Goal: Task Accomplishment & Management: Manage account settings

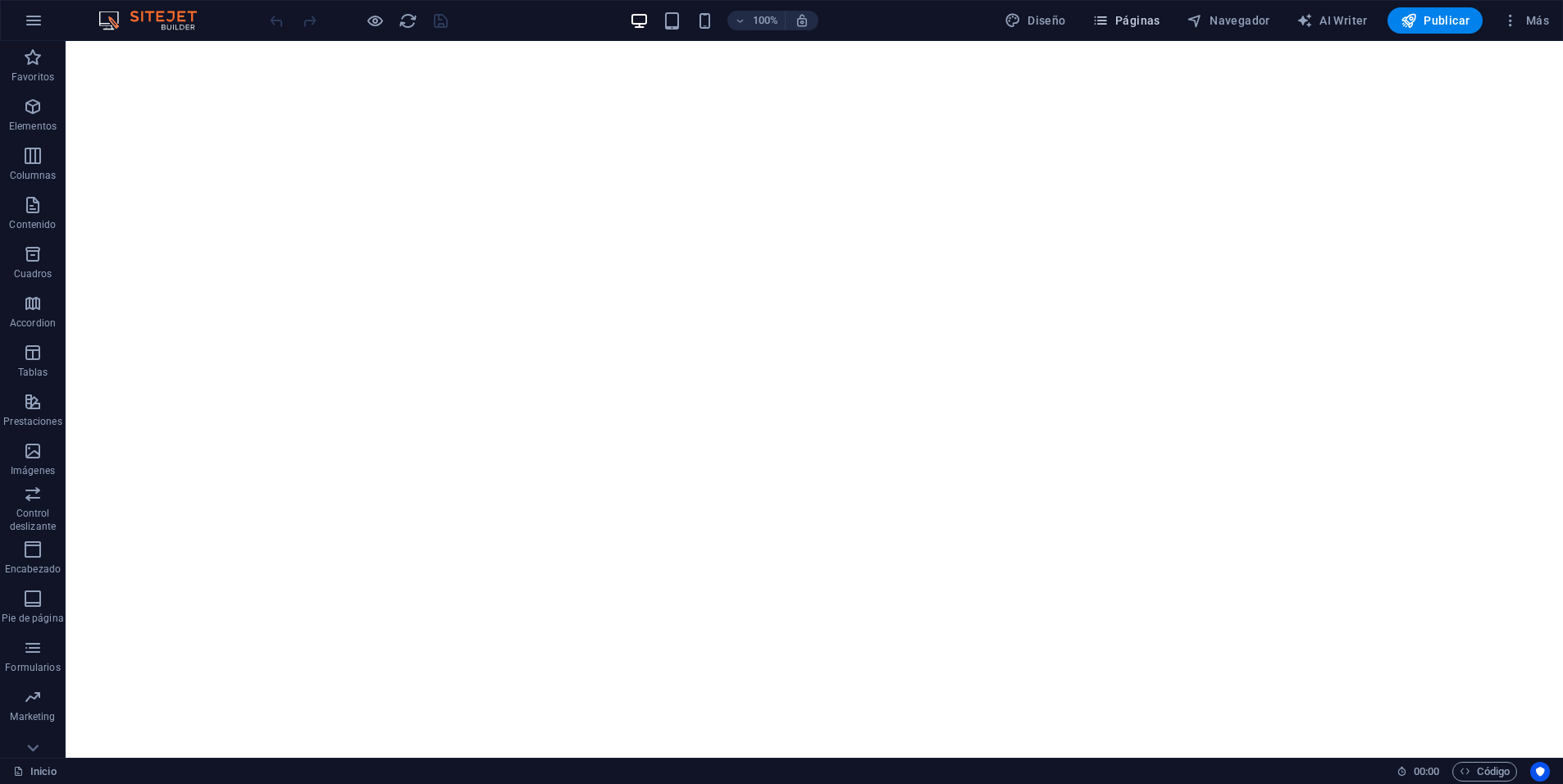
click at [1133, 22] on span "Páginas" at bounding box center [1126, 20] width 68 height 16
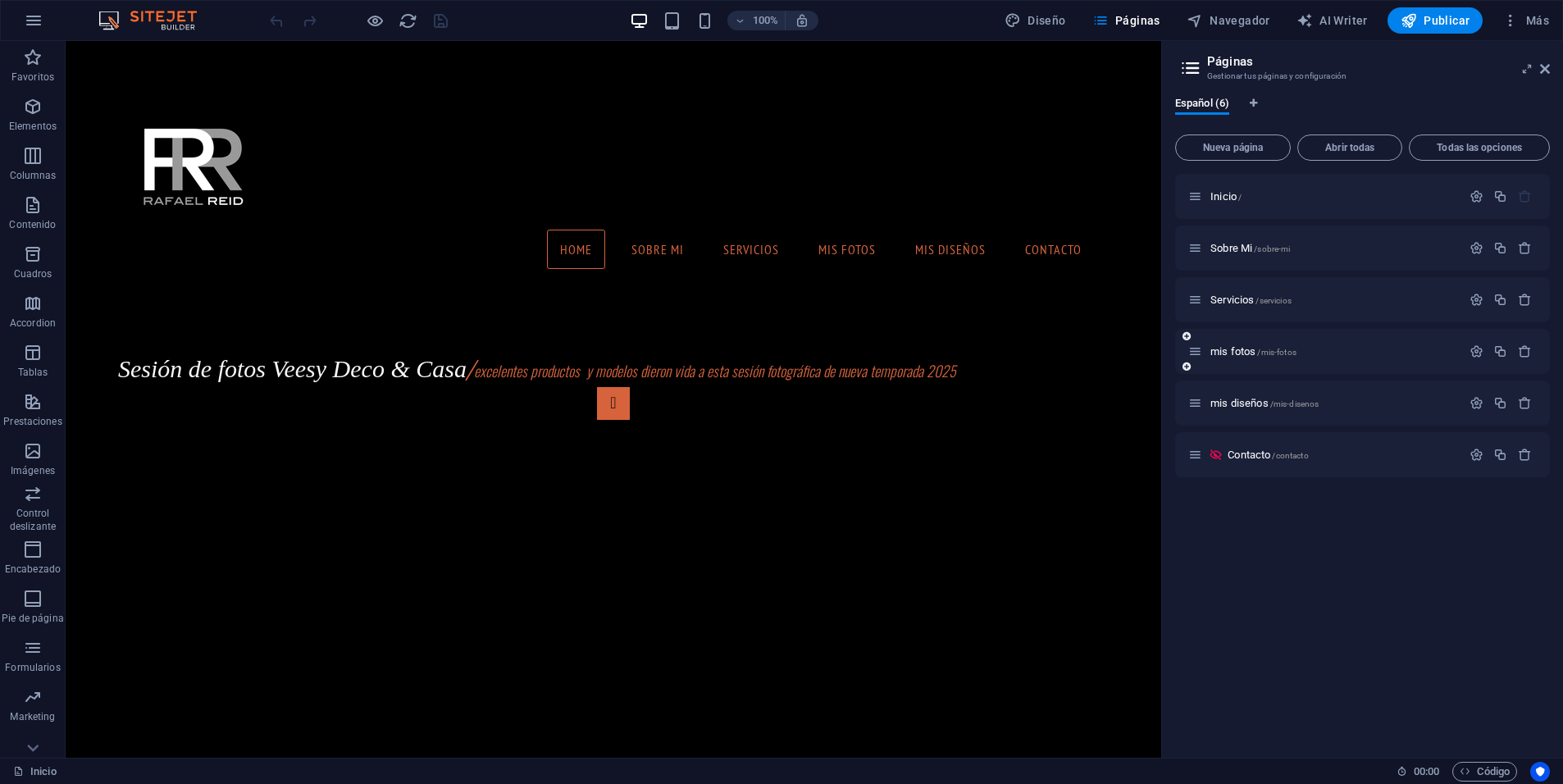
click at [1251, 359] on div "mis fotos /mis-fotos" at bounding box center [1324, 351] width 273 height 19
click at [1254, 348] on span "mis fotos /mis-fotos" at bounding box center [1253, 351] width 86 height 12
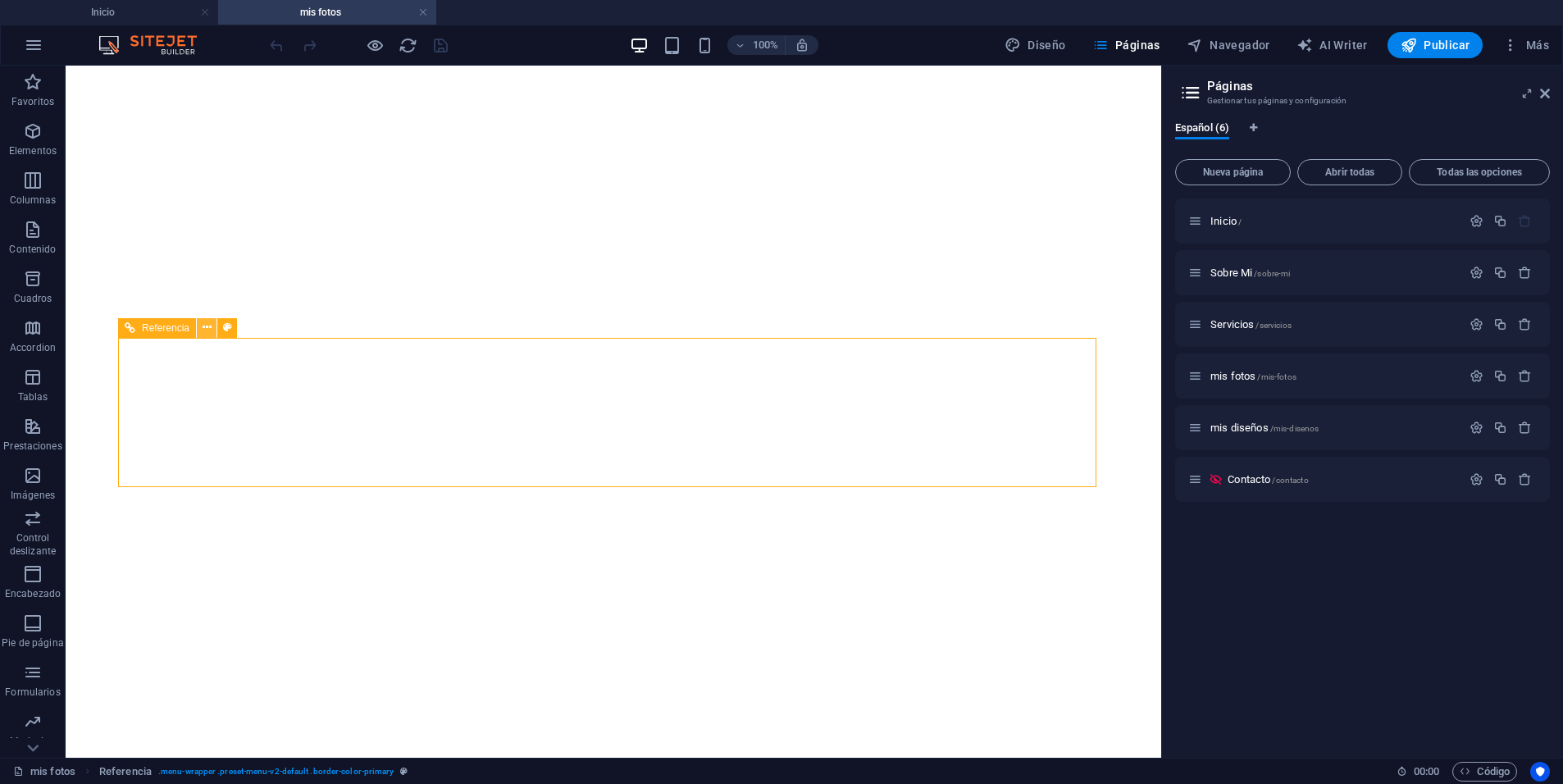
click at [209, 328] on icon at bounding box center [207, 328] width 9 height 17
click at [206, 332] on icon at bounding box center [207, 328] width 9 height 17
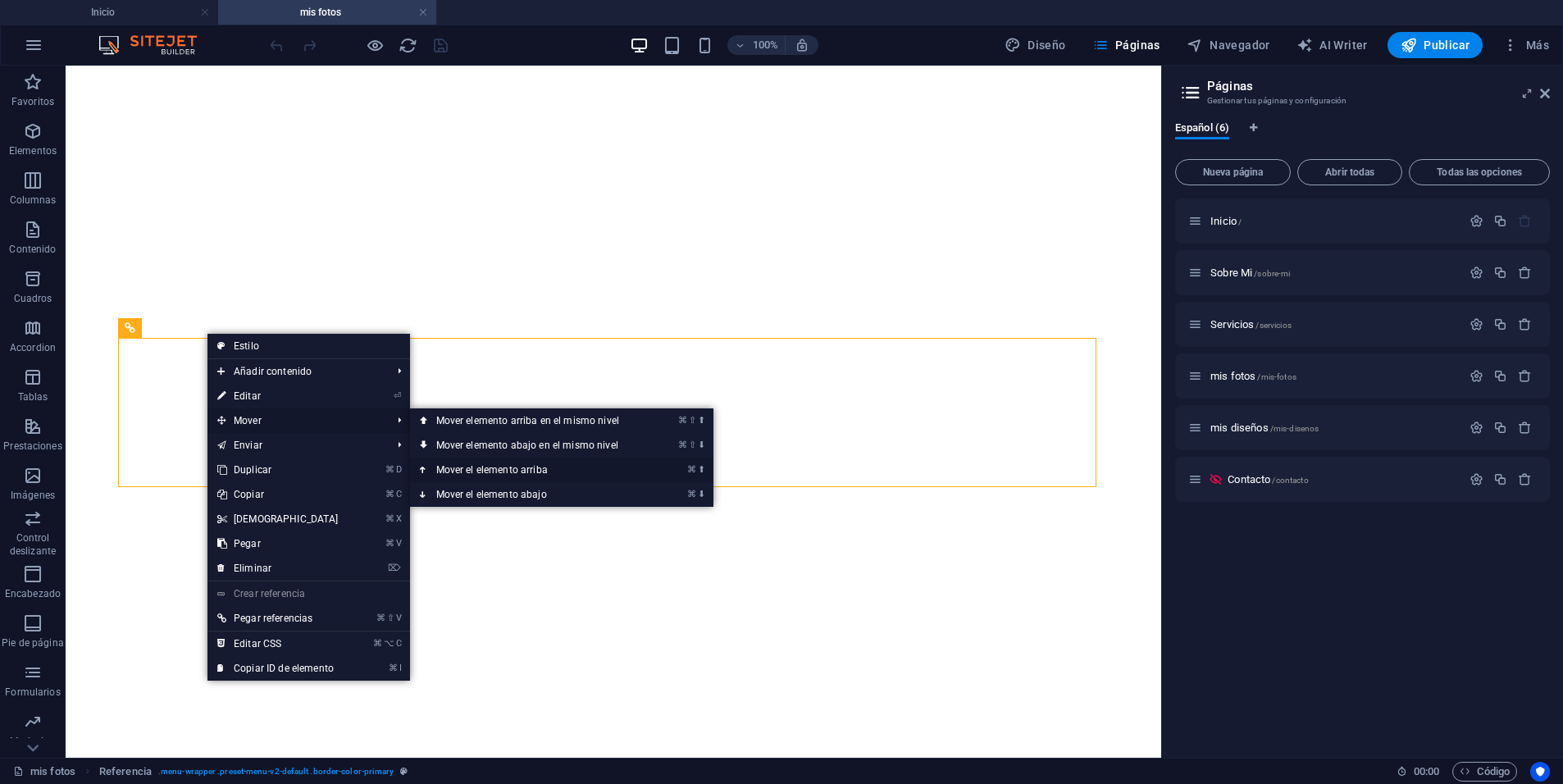
click at [531, 466] on link "⌘ ⬆ Mover el elemento arriba" at bounding box center [530, 470] width 242 height 25
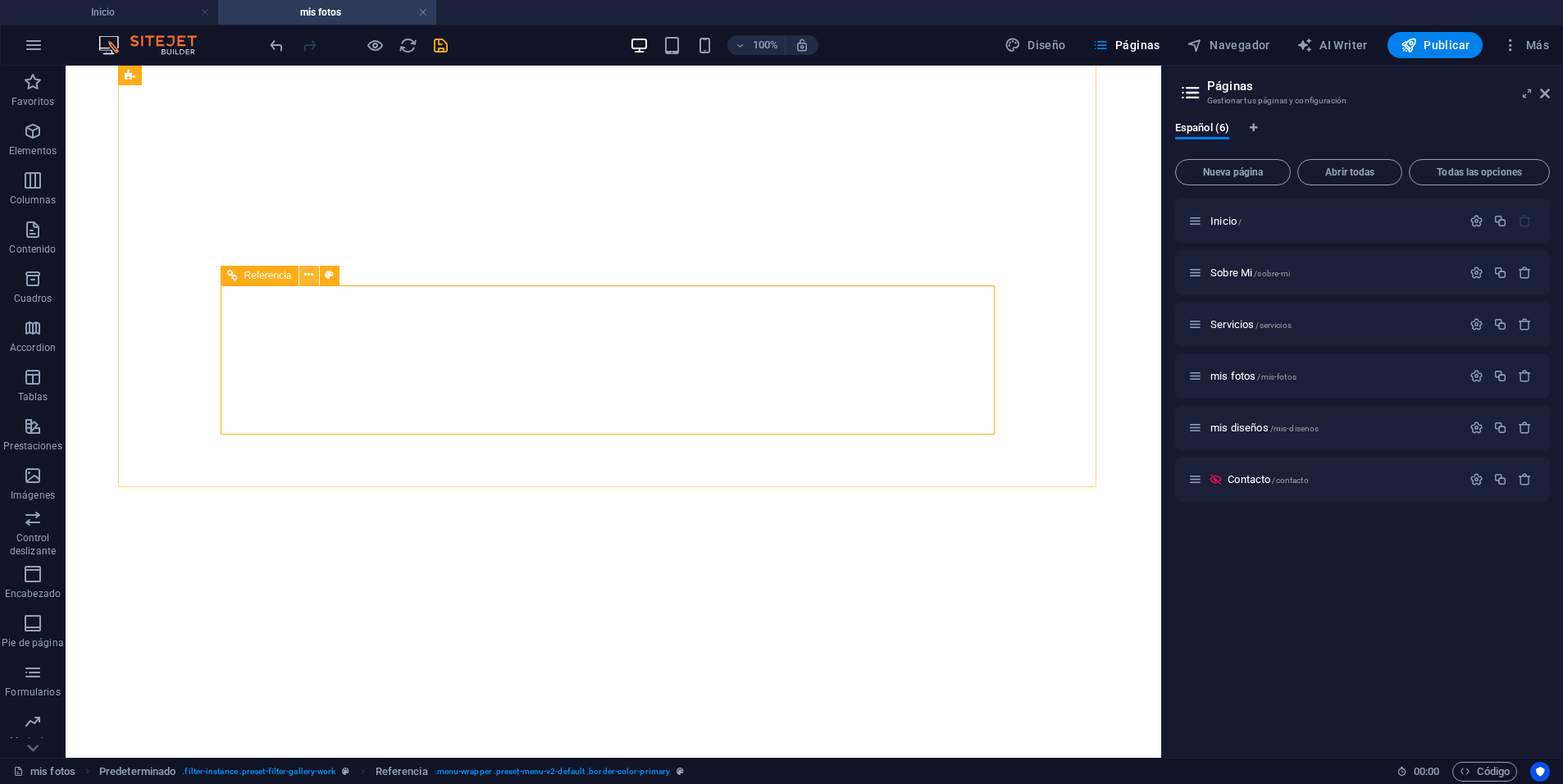
click at [311, 275] on icon at bounding box center [308, 275] width 9 height 17
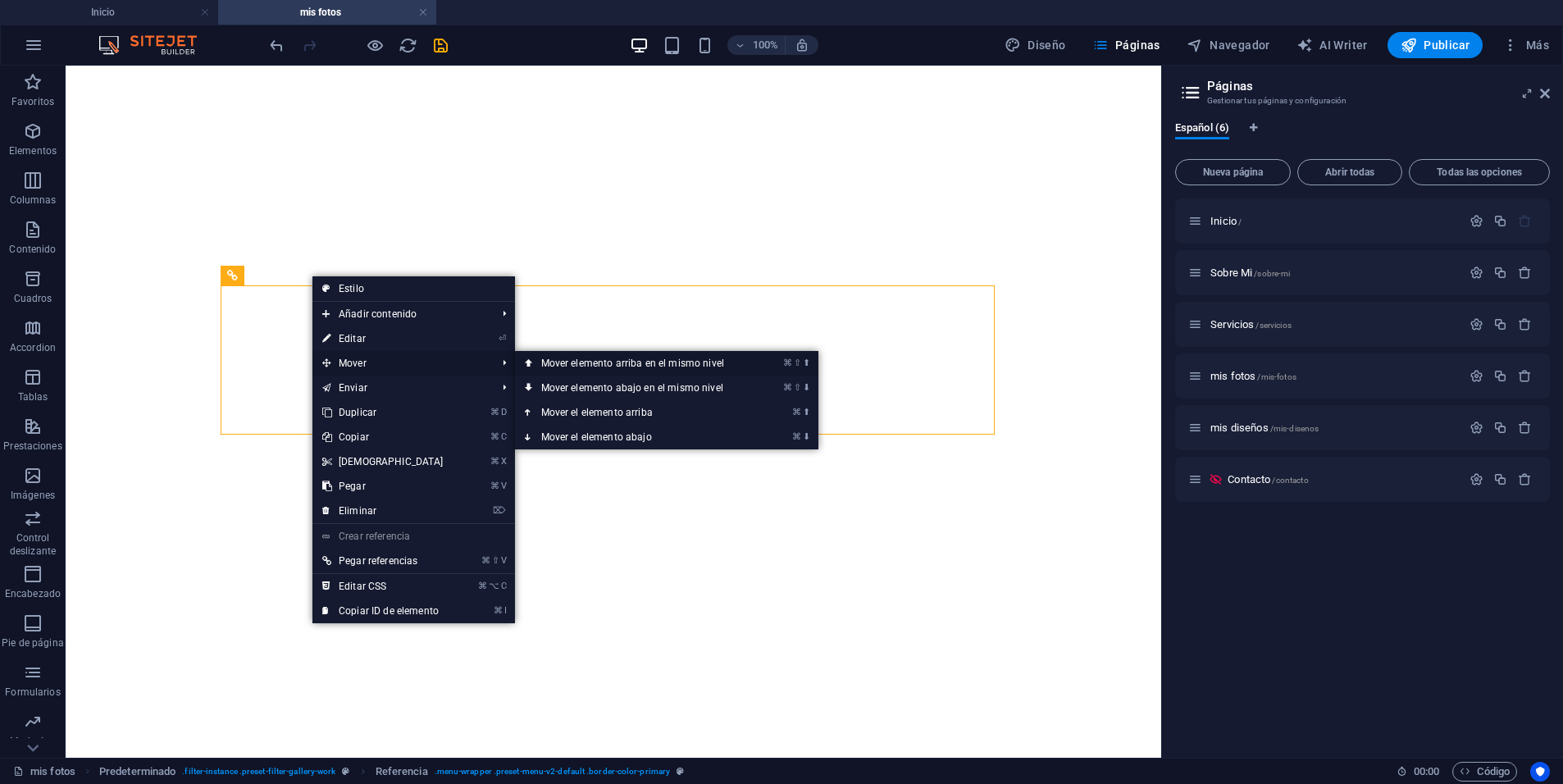
click at [701, 368] on link "⌘ ⇧ ⬆ Mover elemento arriba en el mismo nivel" at bounding box center [635, 363] width 242 height 25
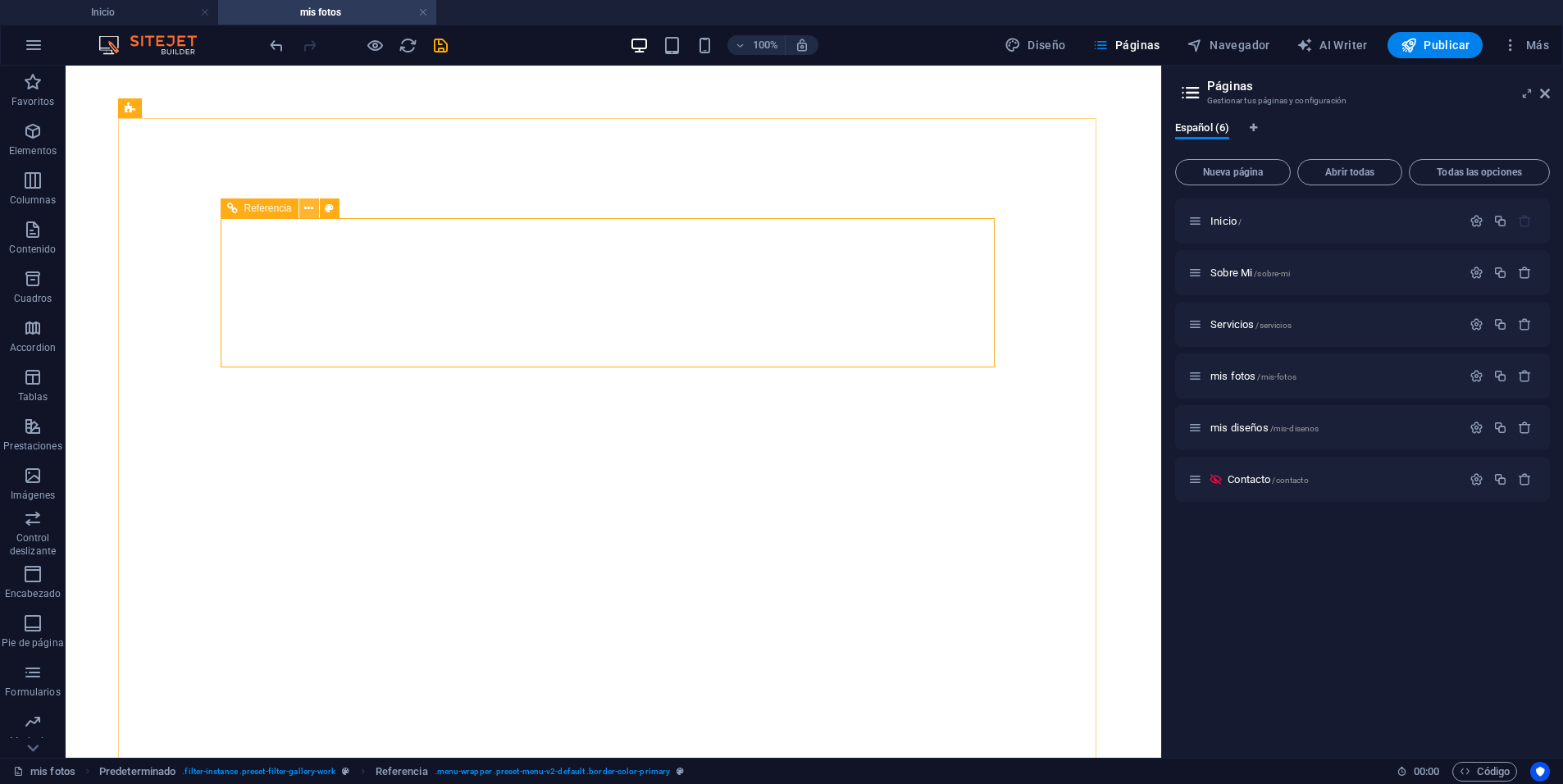
click at [309, 208] on icon at bounding box center [308, 208] width 9 height 17
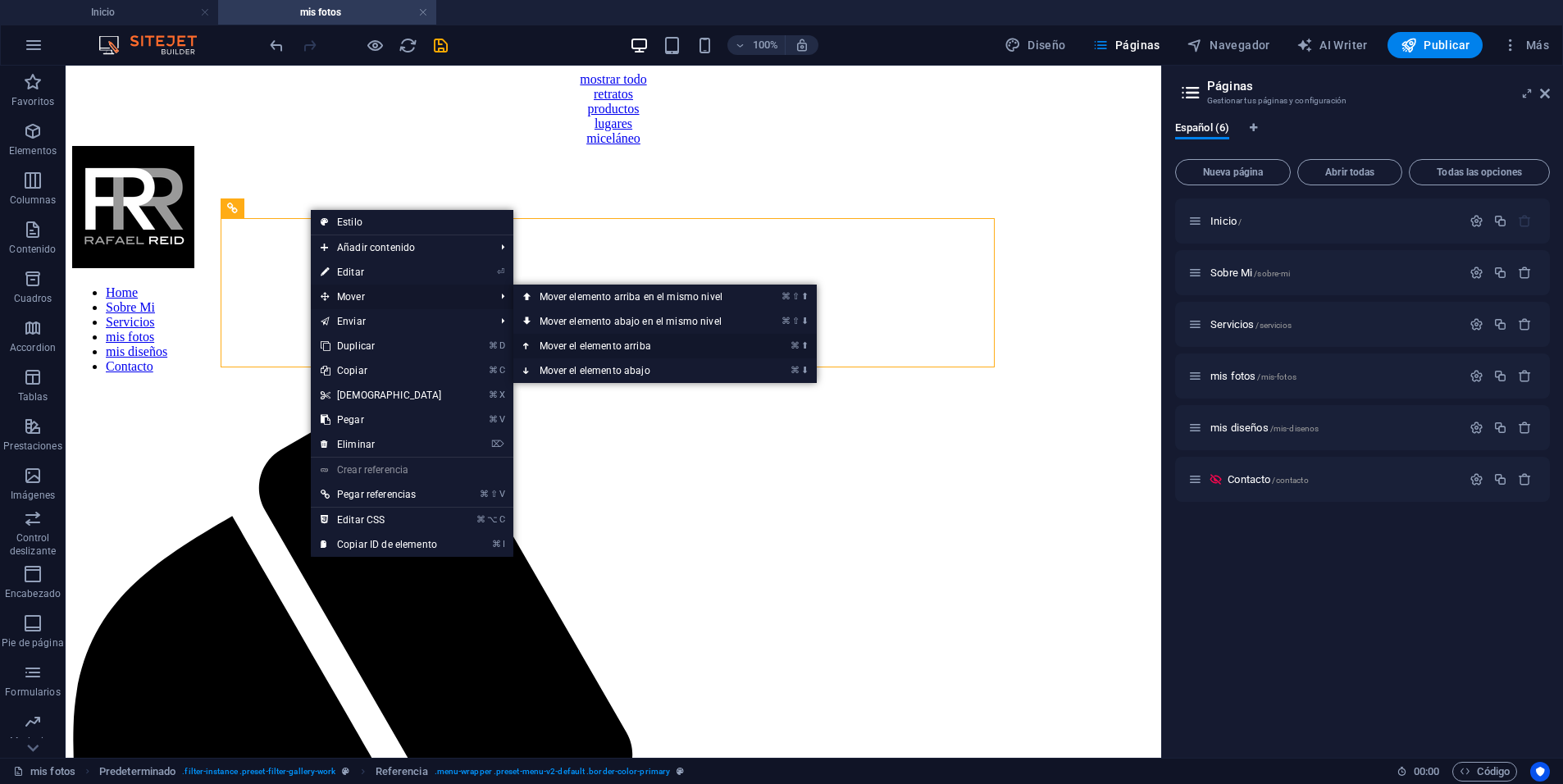
drag, startPoint x: 633, startPoint y: 345, endPoint x: 571, endPoint y: 281, distance: 89.1
click at [633, 345] on link "⌘ ⬆ Mover el elemento arriba" at bounding box center [633, 346] width 242 height 25
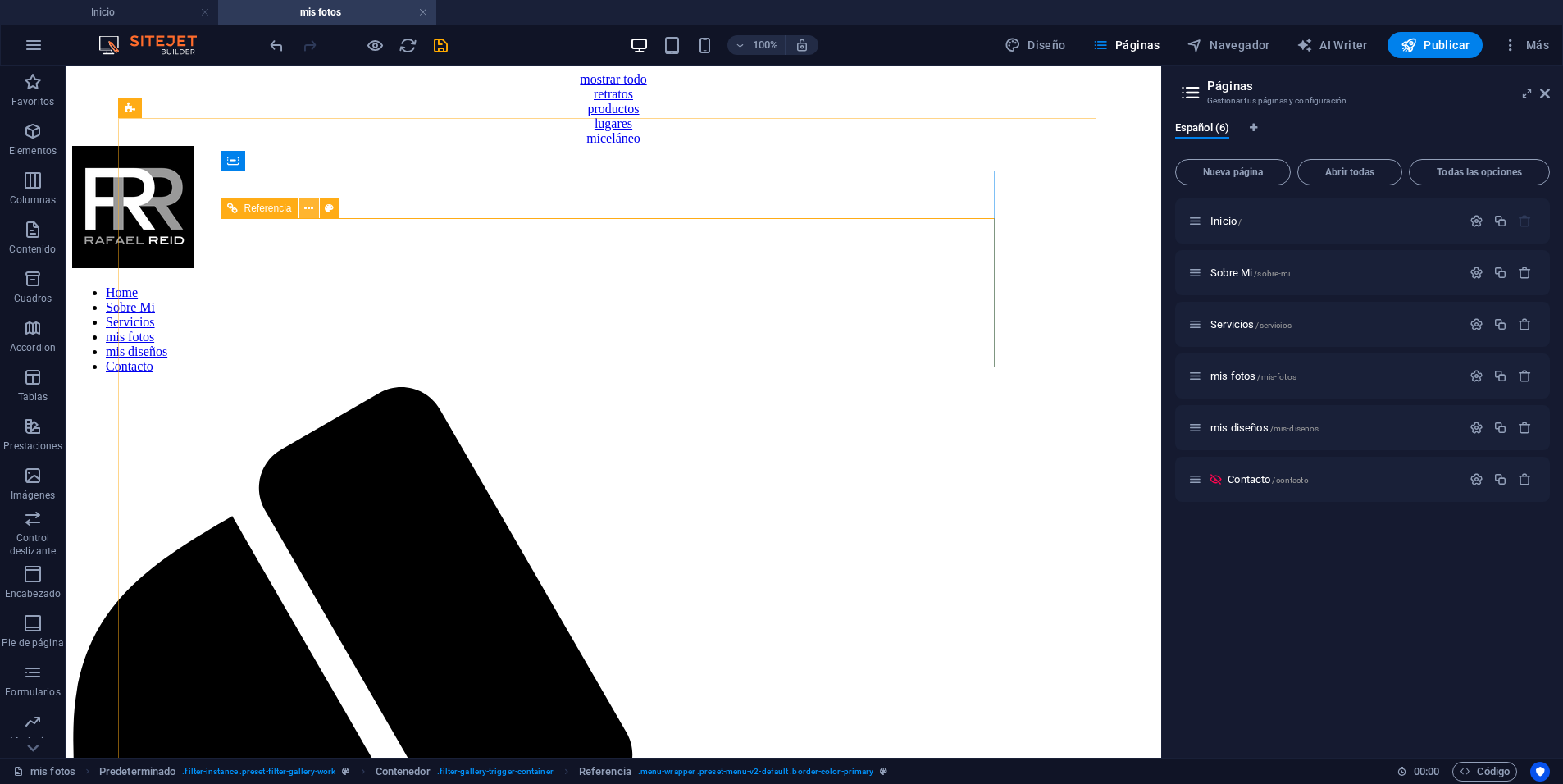
click at [310, 210] on icon at bounding box center [308, 208] width 9 height 17
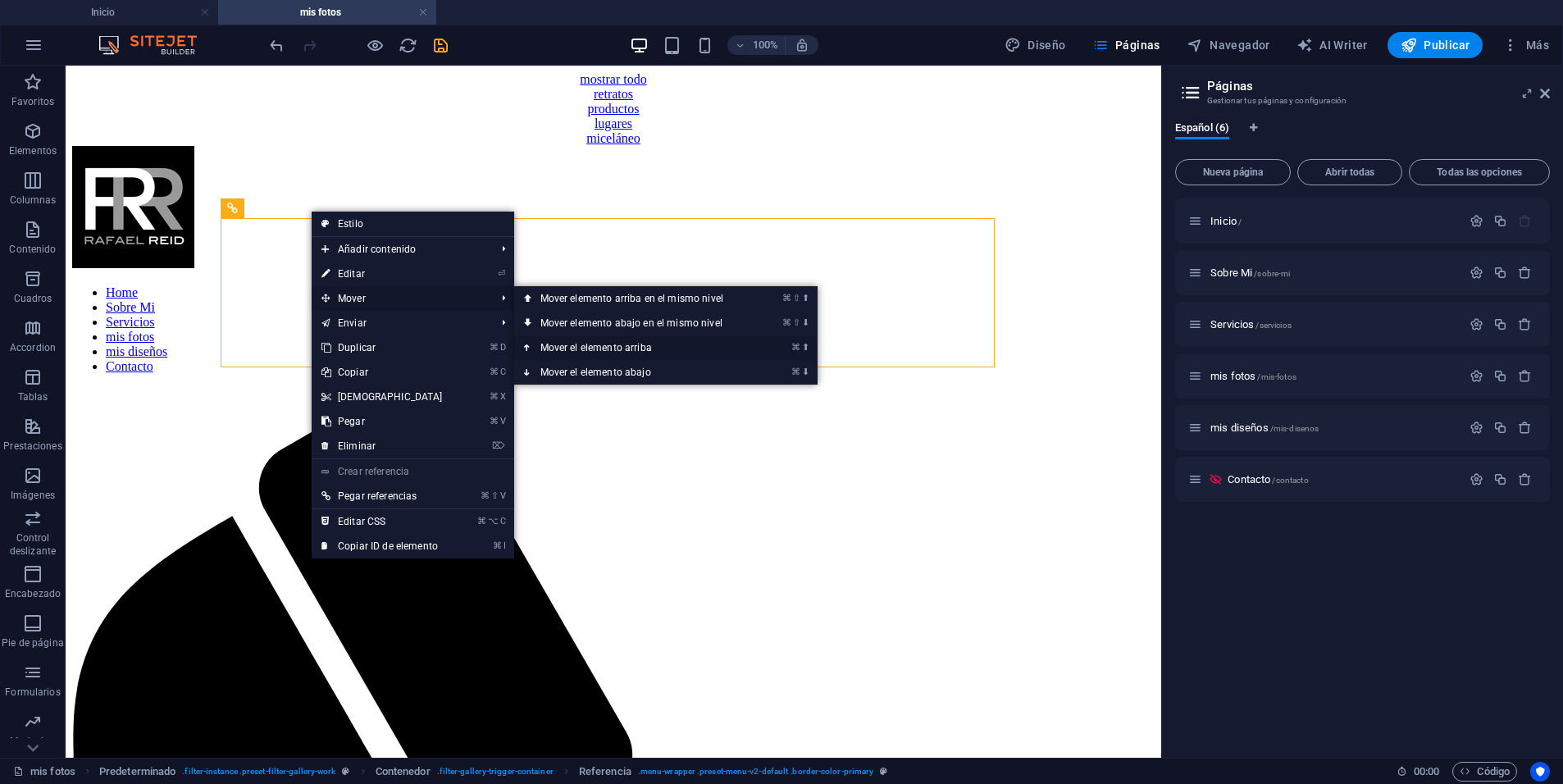
click at [639, 346] on link "⌘ ⬆ Mover el elemento arriba" at bounding box center [634, 348] width 242 height 25
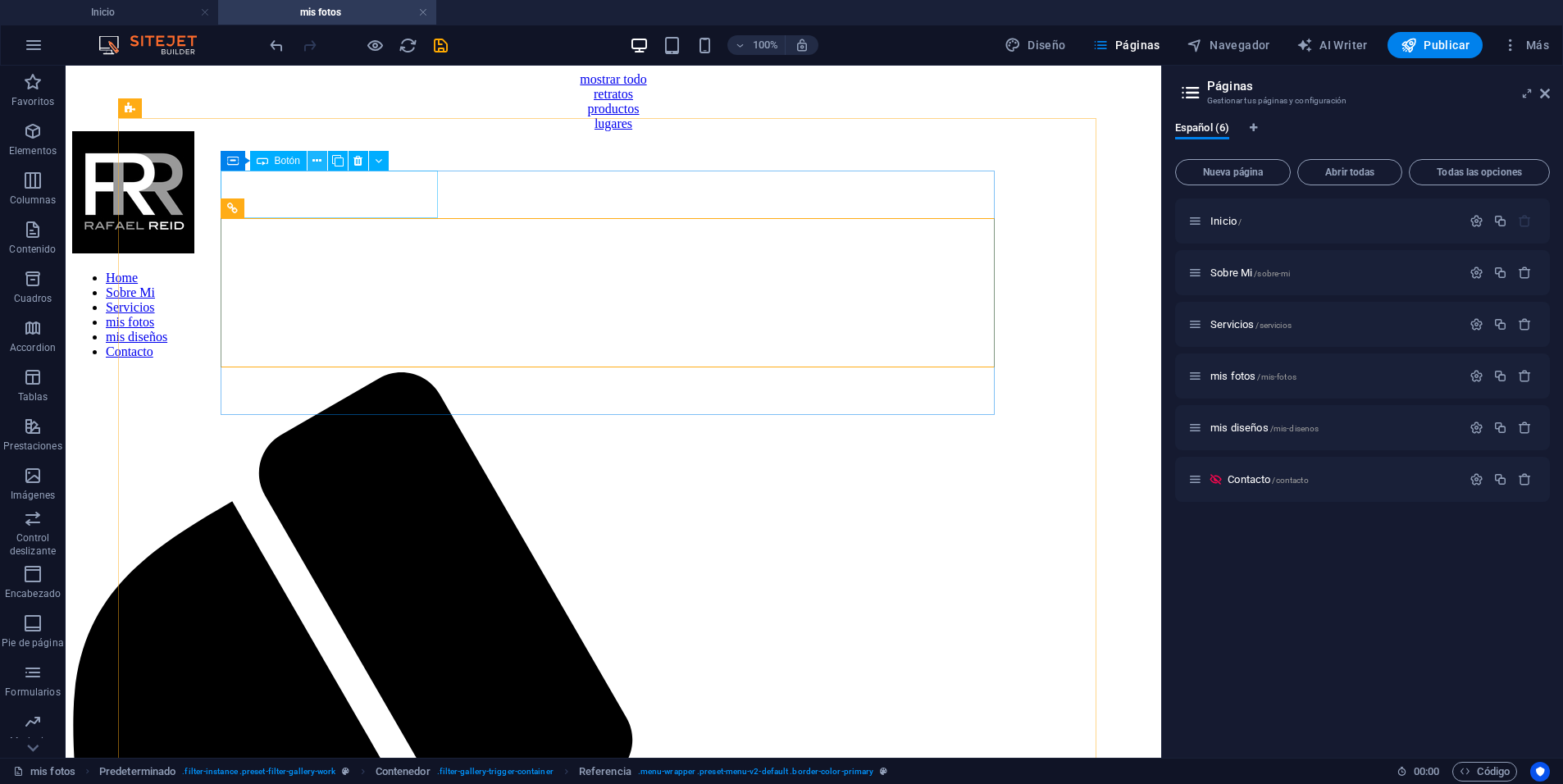
click at [317, 162] on icon at bounding box center [317, 161] width 9 height 17
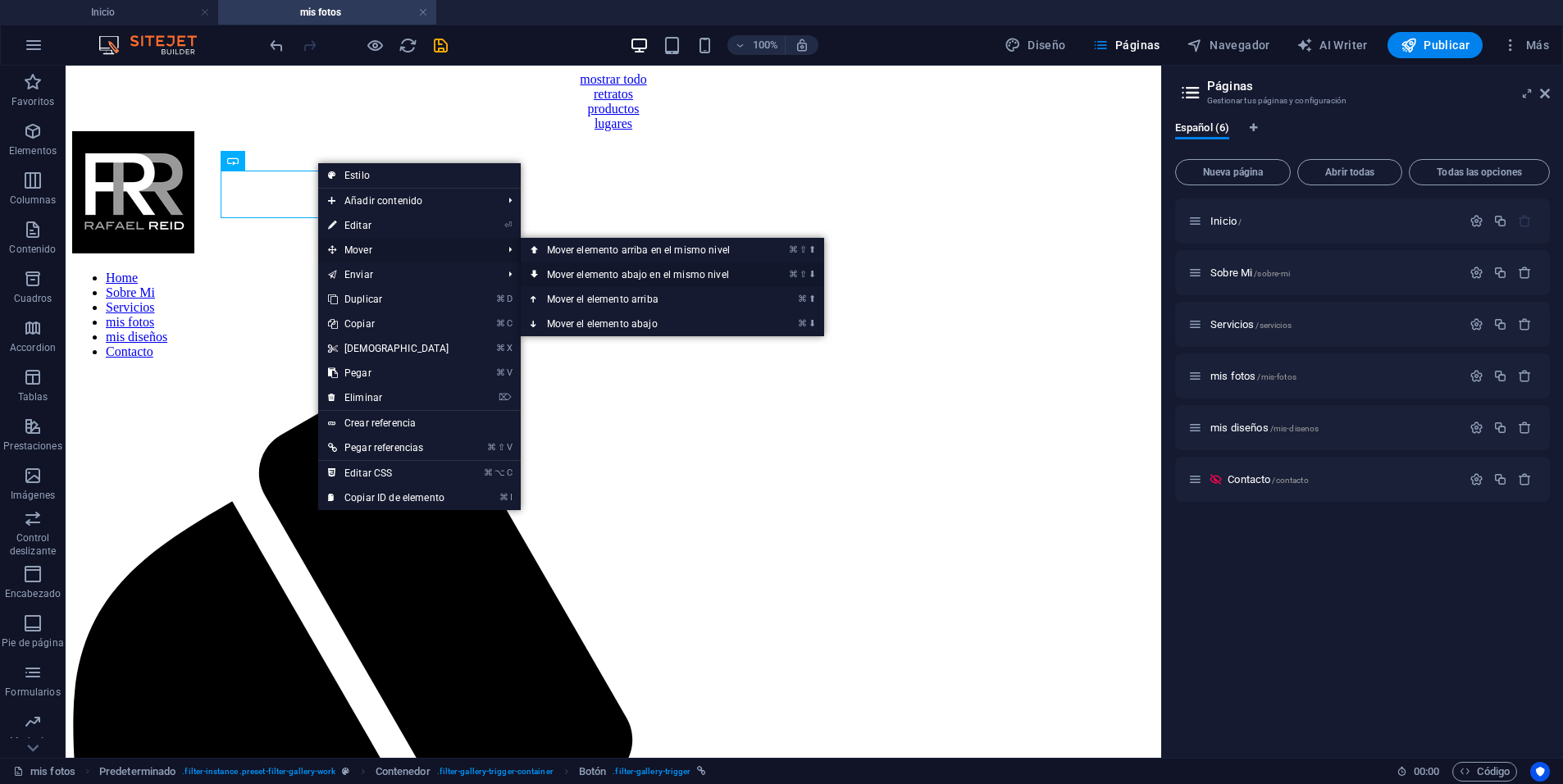
click at [662, 273] on link "⌘ ⇧ ⬇ Mover elemento abajo en el mismo nivel" at bounding box center [641, 275] width 242 height 25
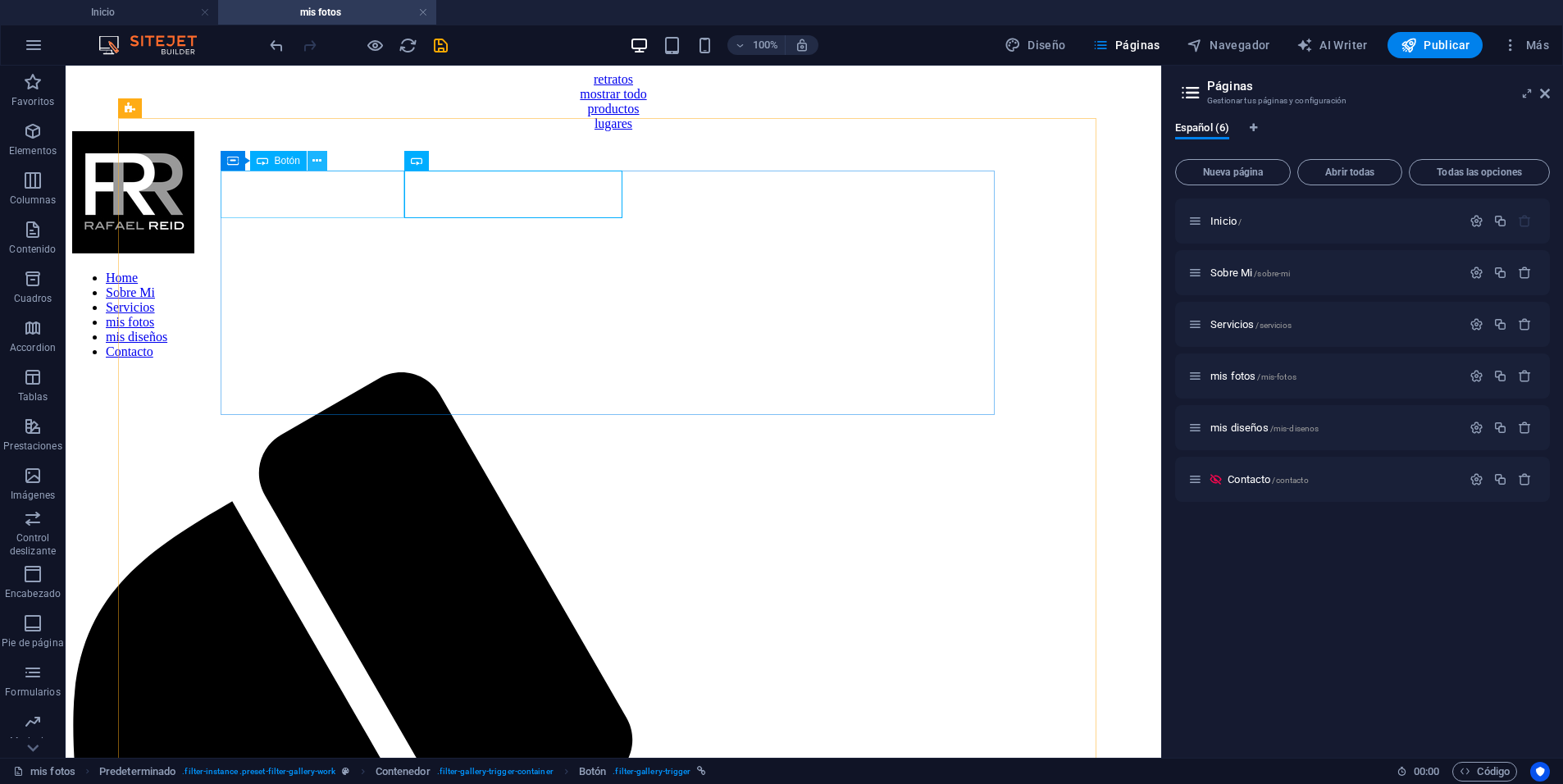
click at [319, 161] on icon at bounding box center [317, 161] width 9 height 17
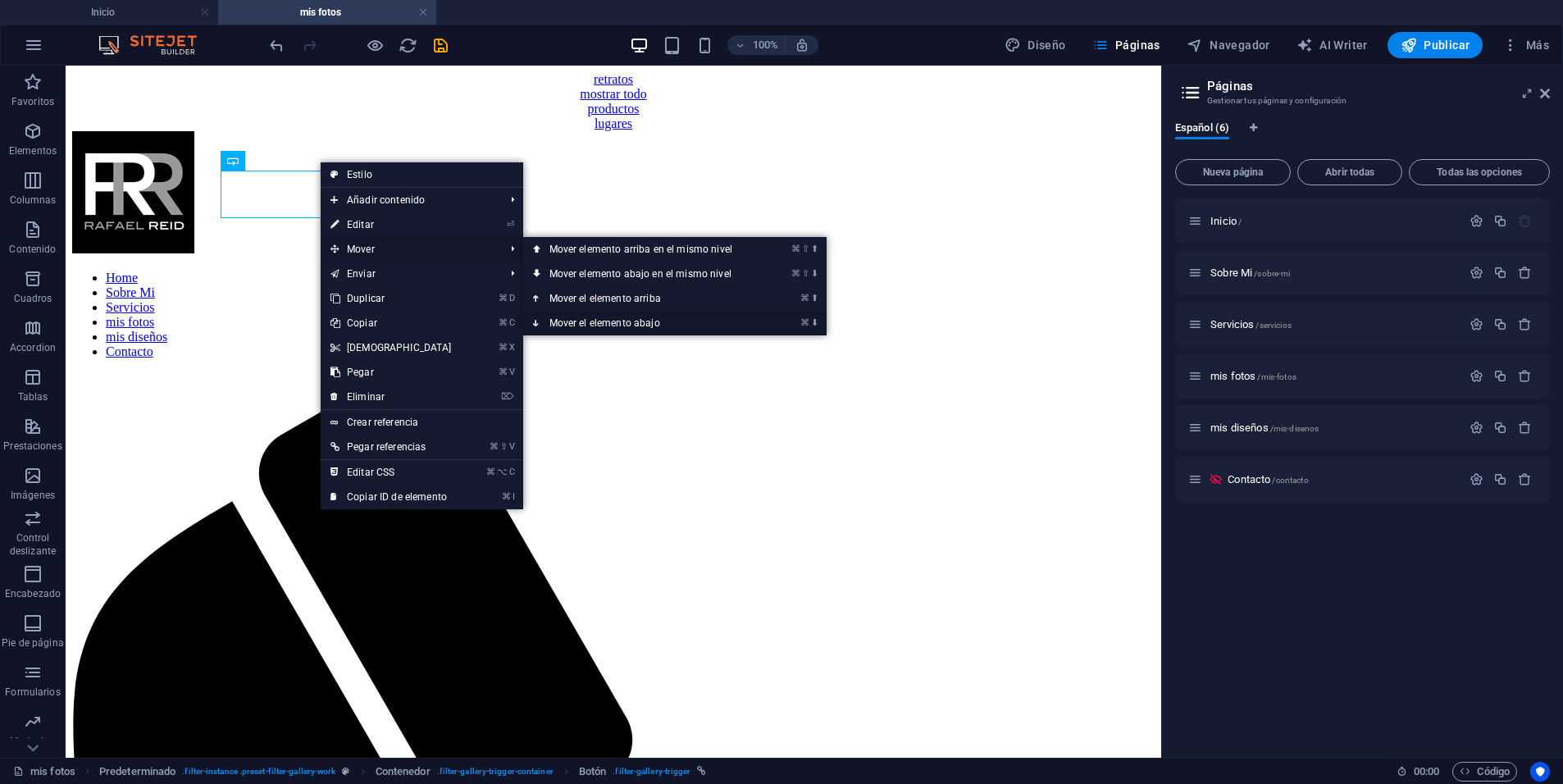
click at [593, 320] on link "⌘ ⬇ Mover el elemento abajo" at bounding box center [644, 323] width 242 height 25
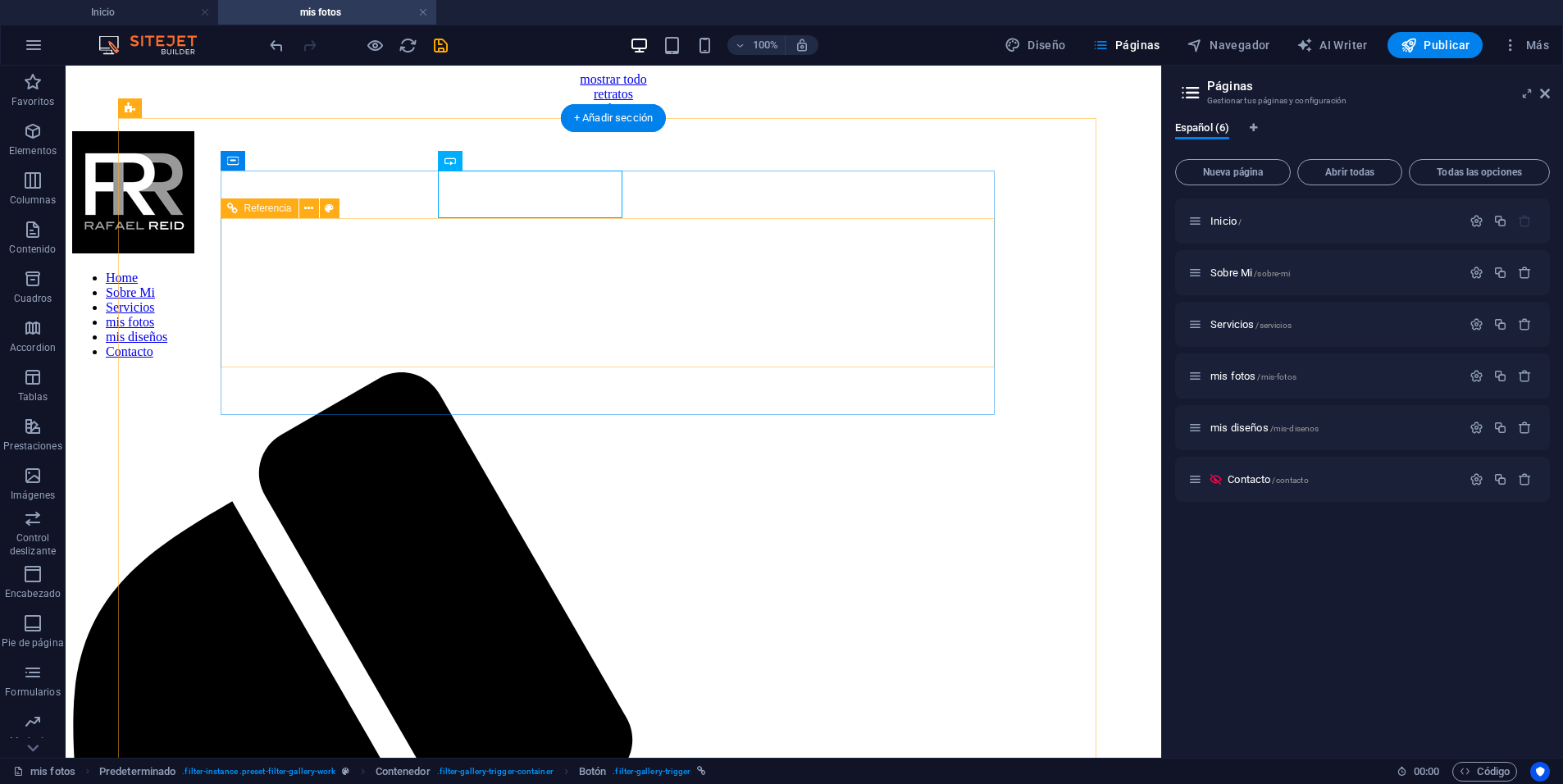
click at [374, 295] on nav "Home Sobre Mi Servicios mis fotos mis diseños Contacto" at bounding box center [614, 314] width 1083 height 116
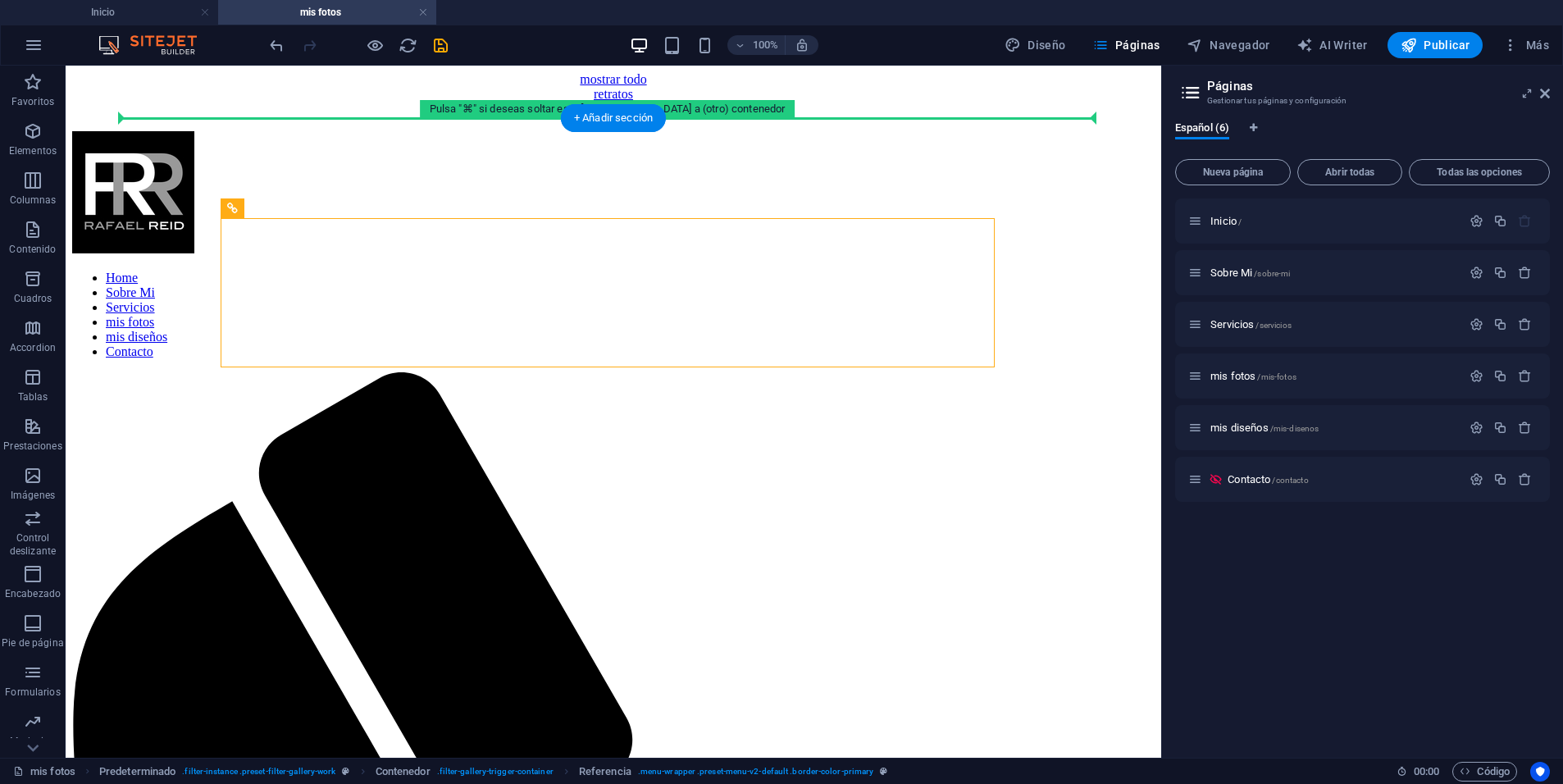
drag, startPoint x: 367, startPoint y: 237, endPoint x: 360, endPoint y: 133, distance: 104.2
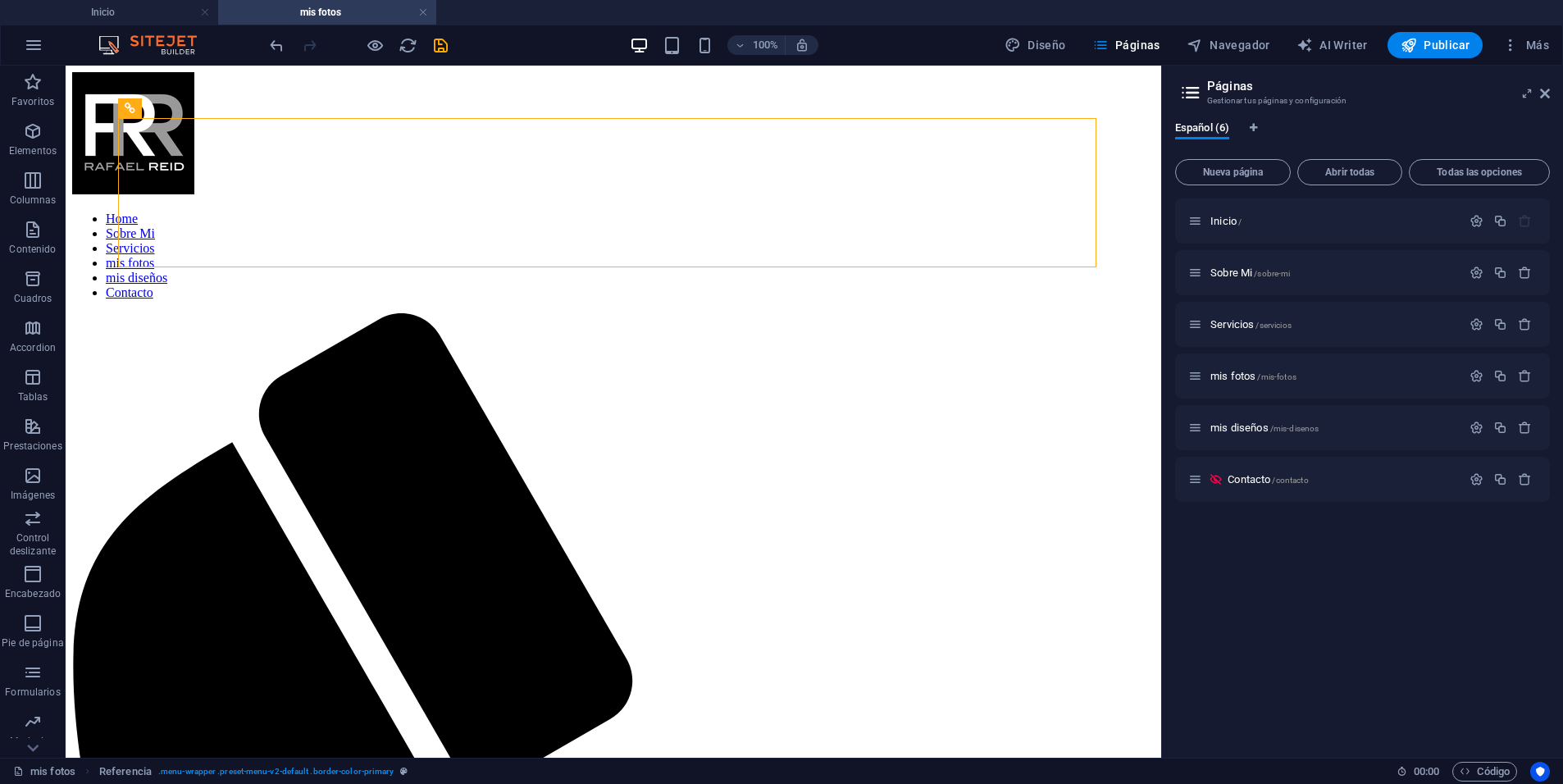
click at [442, 51] on icon "save" at bounding box center [441, 46] width 19 height 19
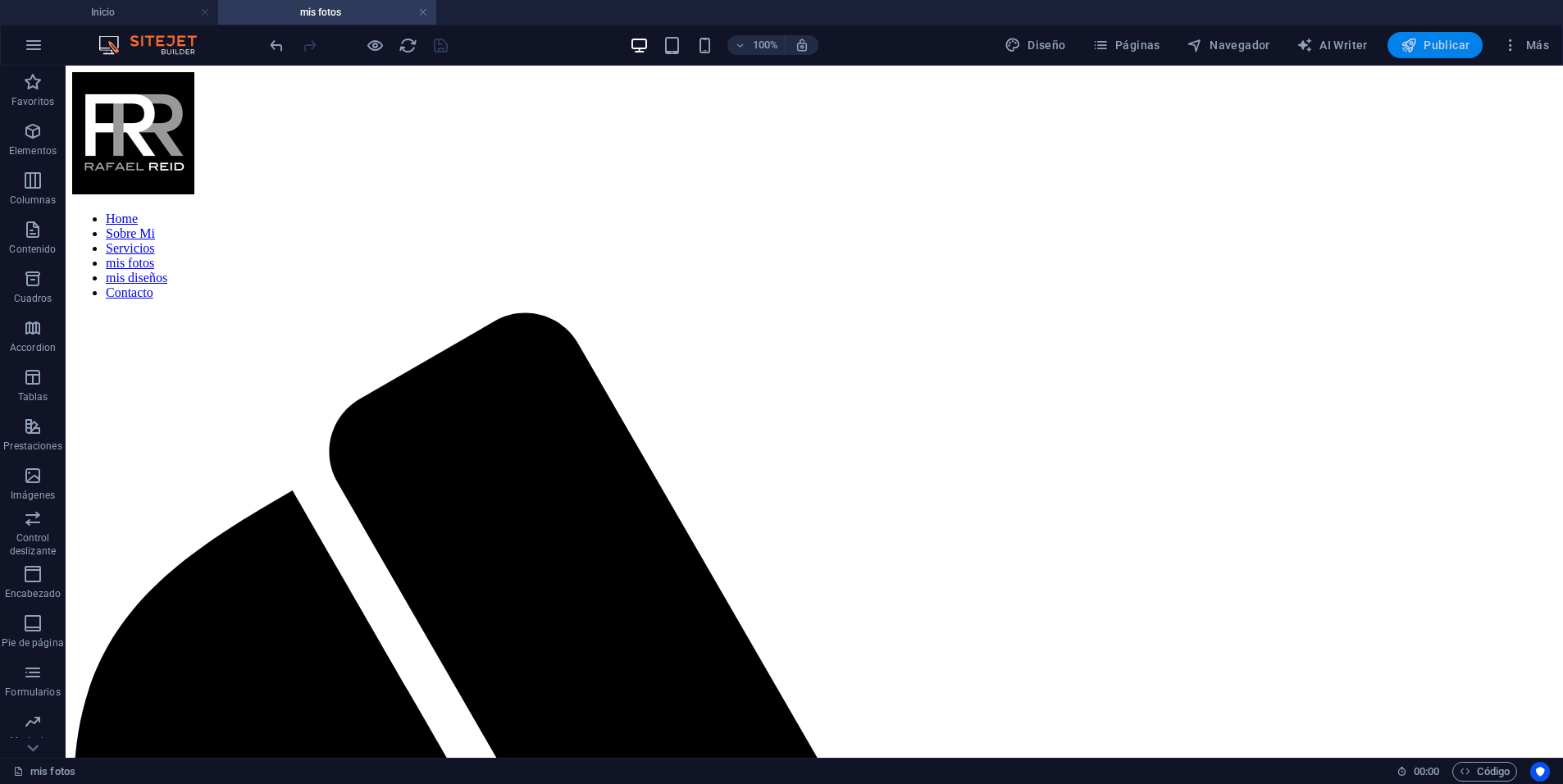
click at [1421, 43] on span "Publicar" at bounding box center [1435, 45] width 70 height 16
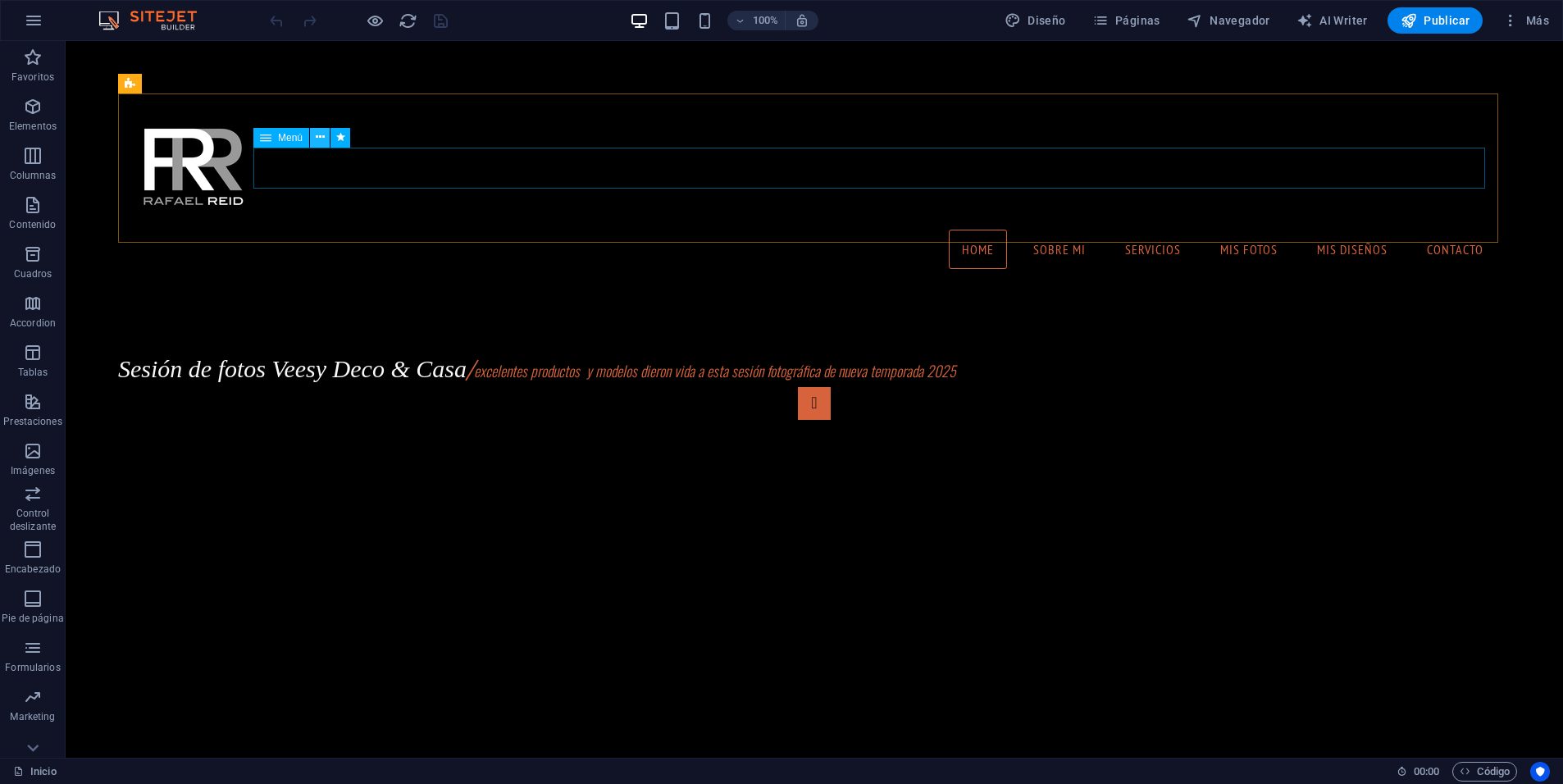
click at [319, 140] on icon at bounding box center [320, 138] width 9 height 17
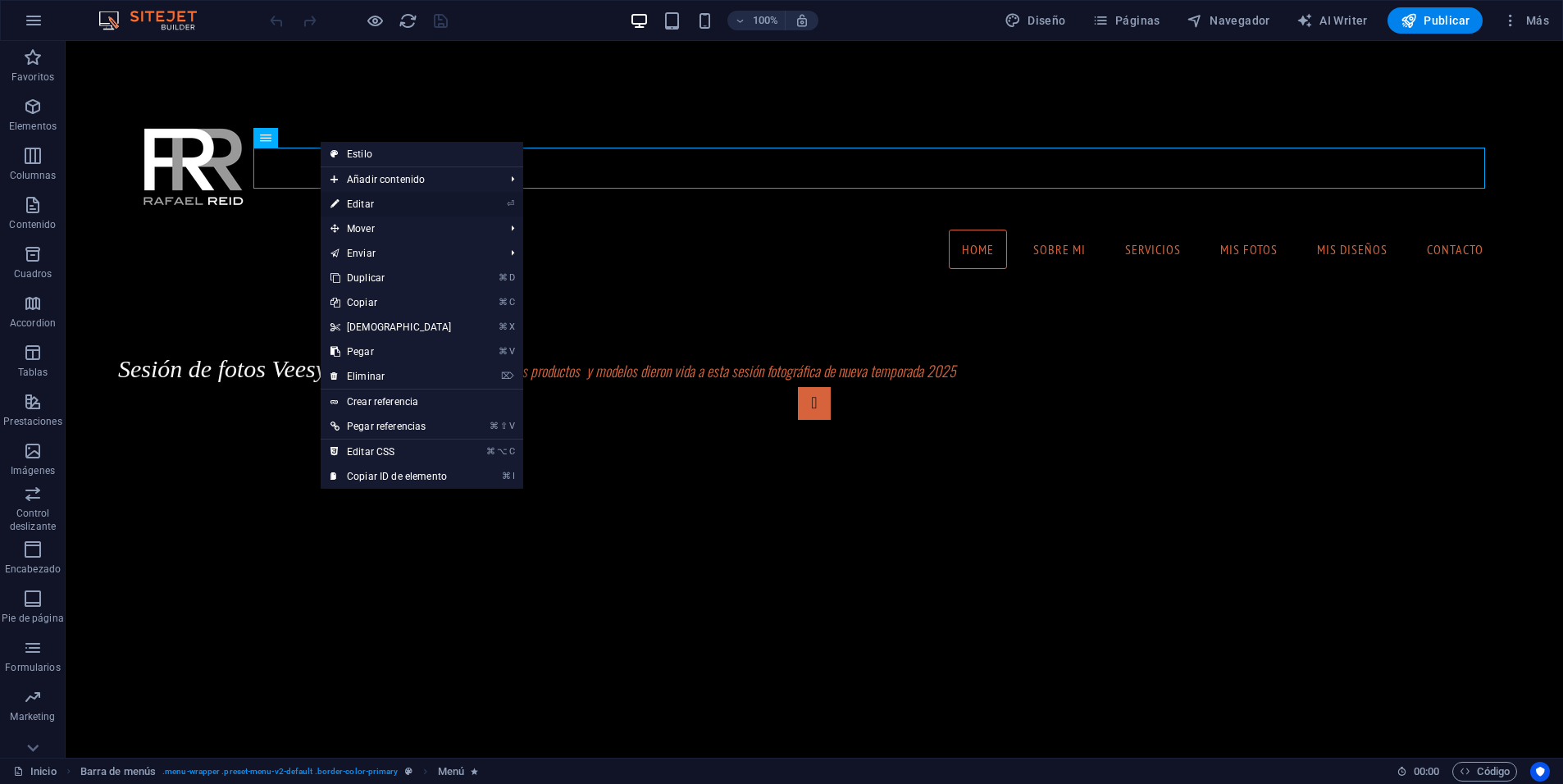
drag, startPoint x: 371, startPoint y: 207, endPoint x: 355, endPoint y: 163, distance: 46.8
click at [371, 207] on link "⏎ Editar" at bounding box center [391, 204] width 141 height 25
select select
select select "1"
select select
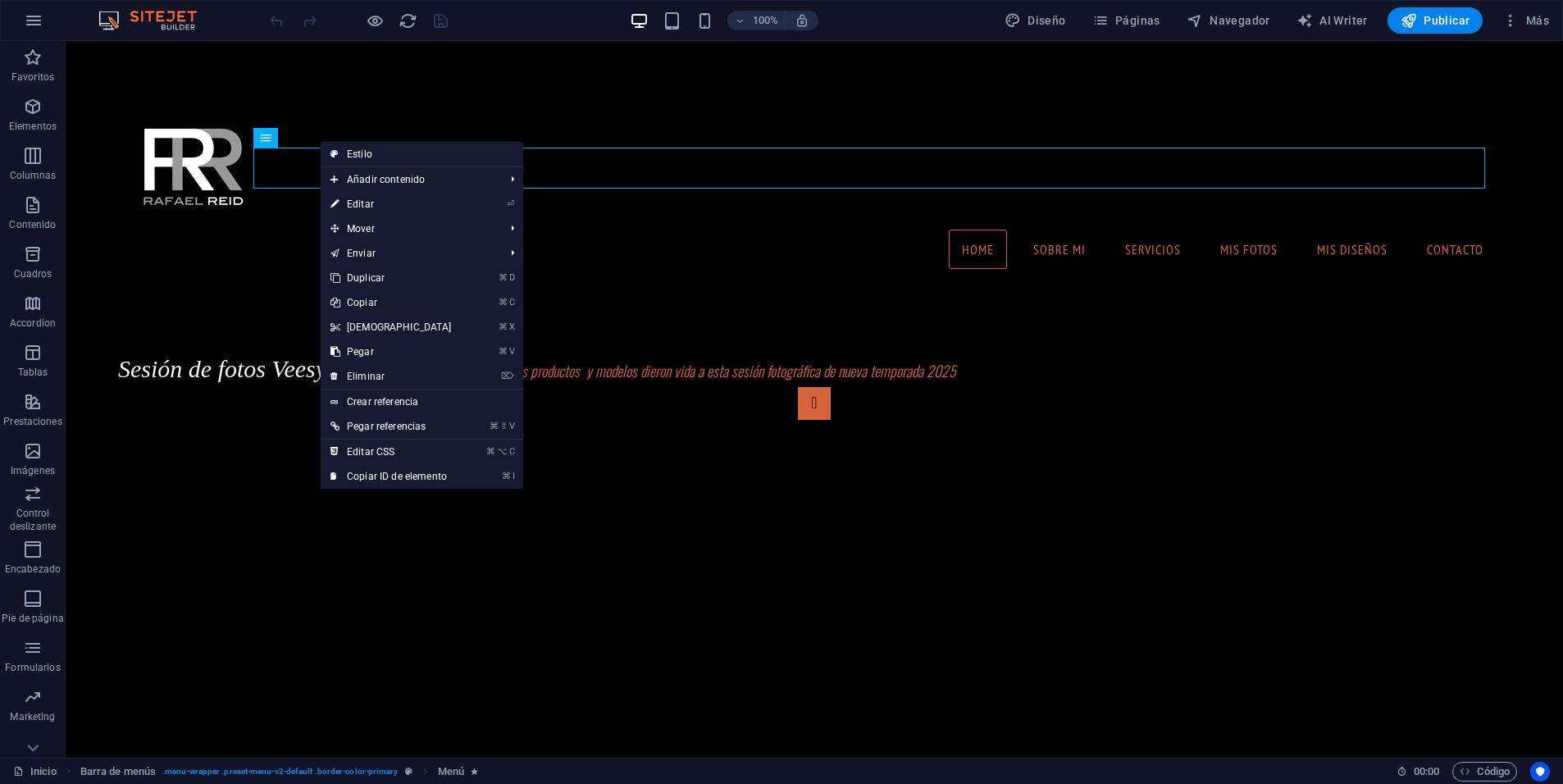
select select "2"
select select
select select "3"
select select
select select "4"
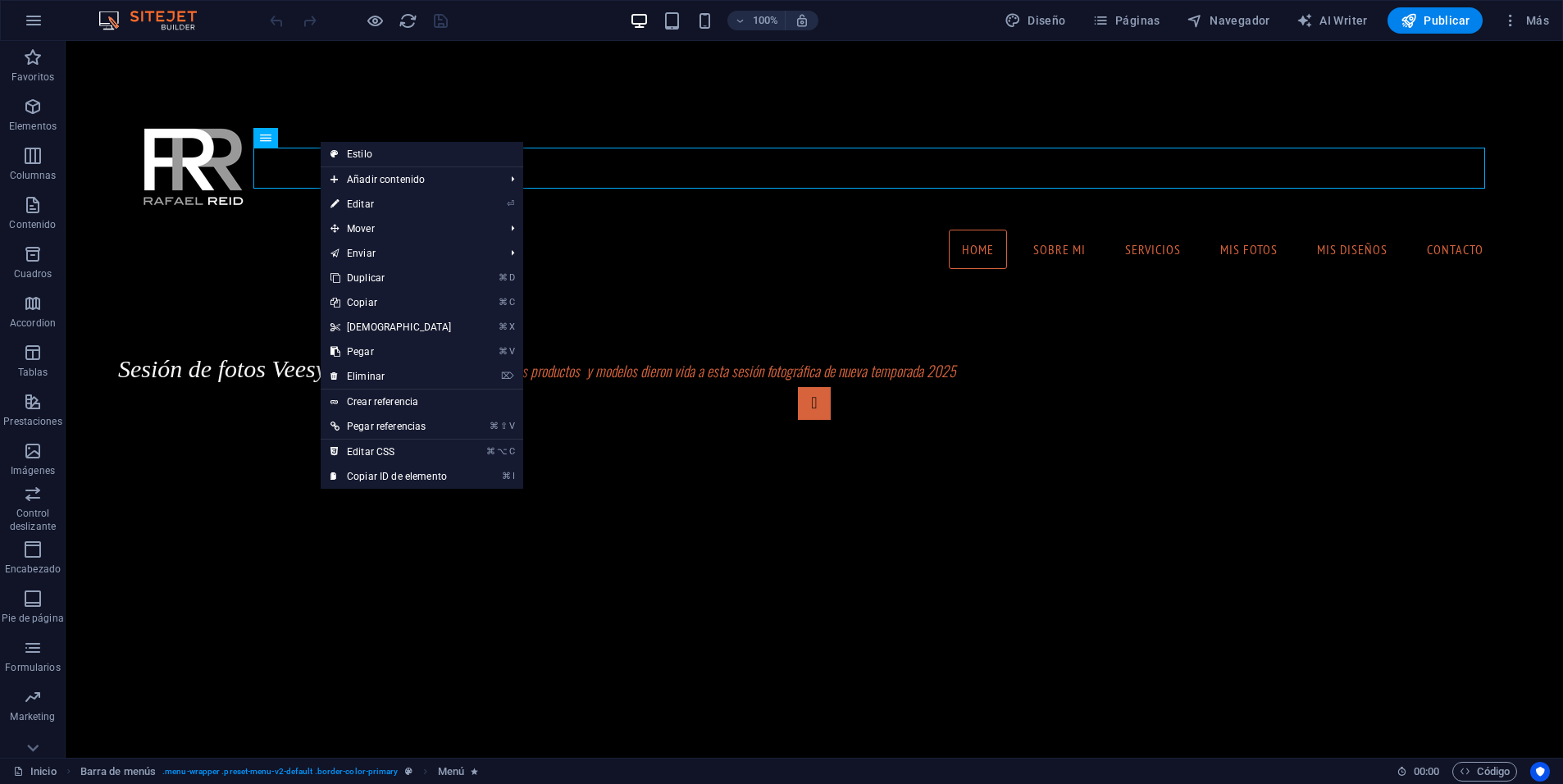
select select
select select "5"
select select
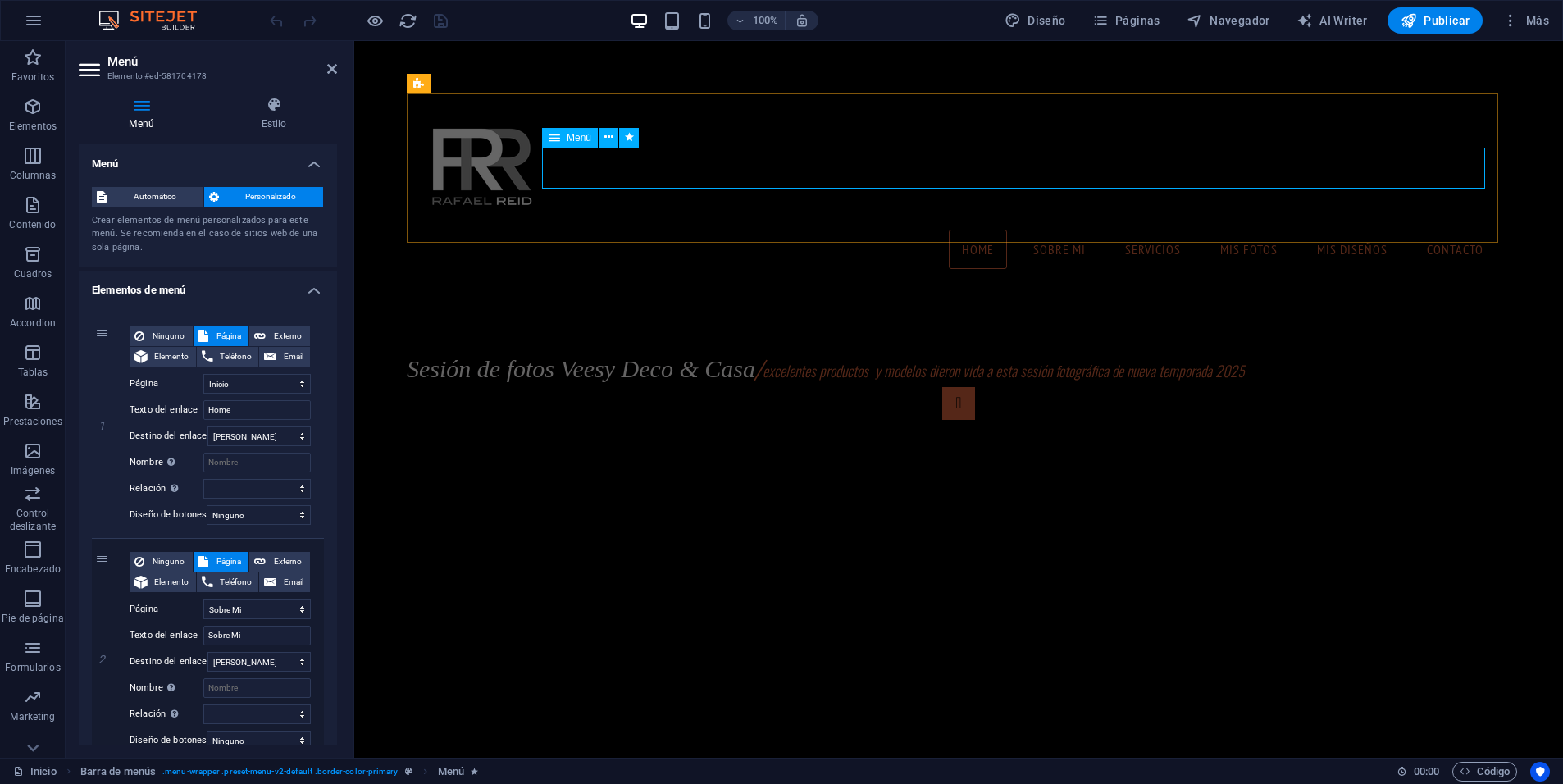
click at [967, 229] on nav "Home Sobre Mi Servicios mis fotos mis diseños Contacto" at bounding box center [959, 250] width 1078 height 41
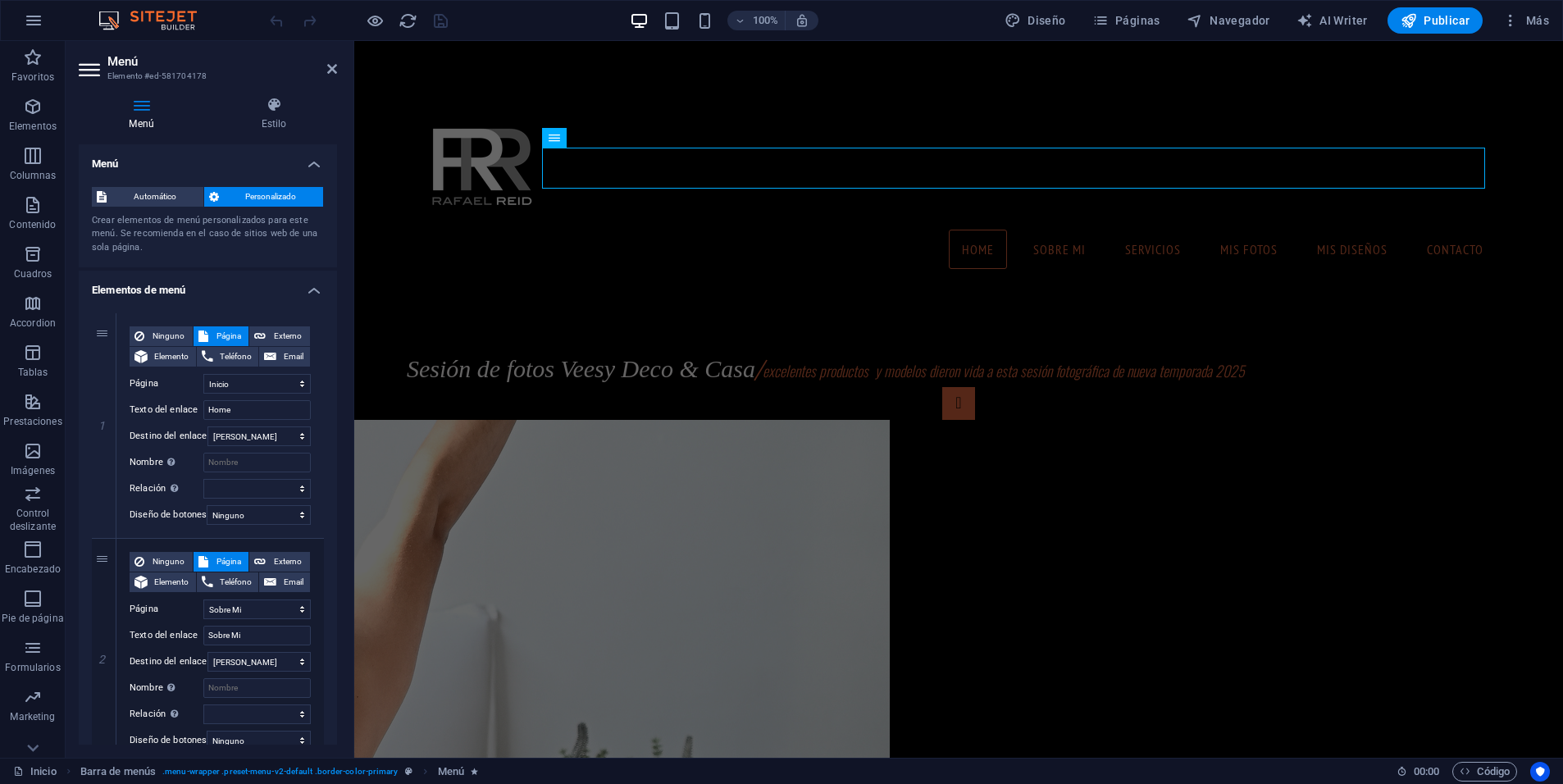
click at [213, 194] on icon at bounding box center [213, 196] width 9 height 20
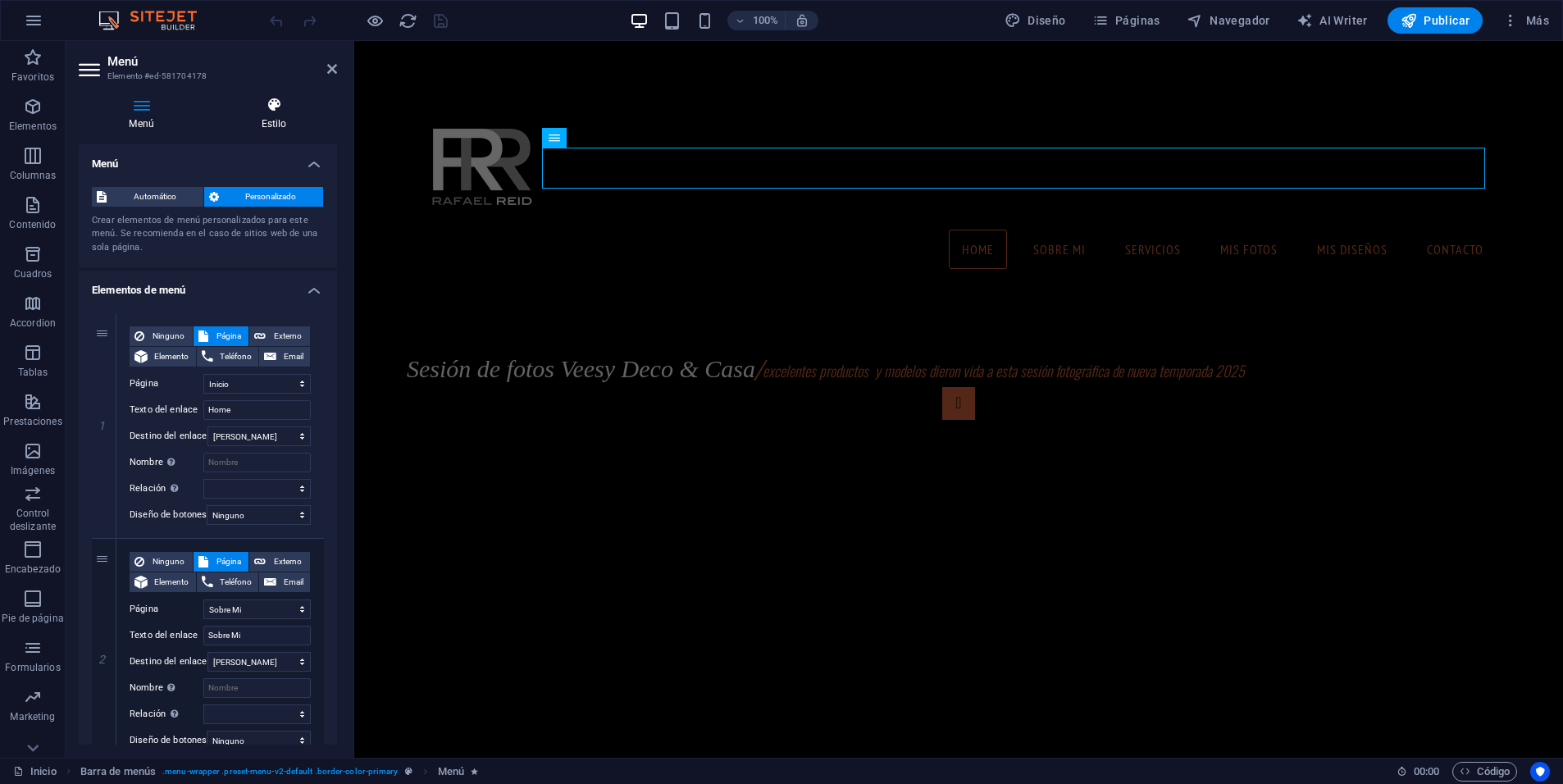
click at [266, 123] on h4 "Estilo" at bounding box center [274, 114] width 127 height 34
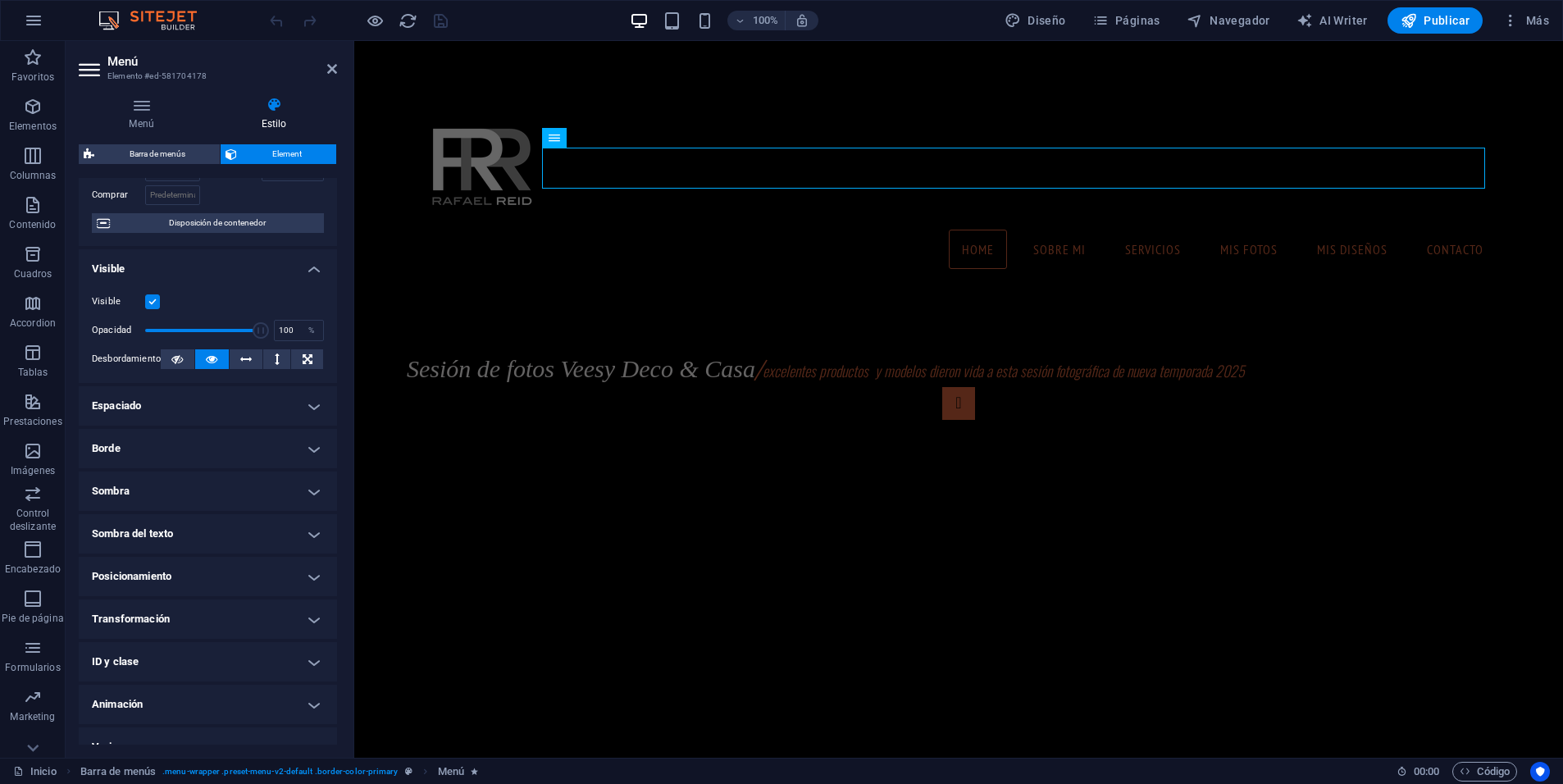
scroll to position [120, 0]
click at [957, 229] on nav "Home Sobre Mi Servicios mis fotos mis diseños Contacto" at bounding box center [959, 250] width 1078 height 41
click at [956, 229] on nav "Home Sobre Mi Servicios mis fotos mis diseños Contacto" at bounding box center [959, 250] width 1078 height 41
click at [962, 229] on nav "Home Sobre Mi Servicios mis fotos mis diseños Contacto" at bounding box center [959, 250] width 1078 height 41
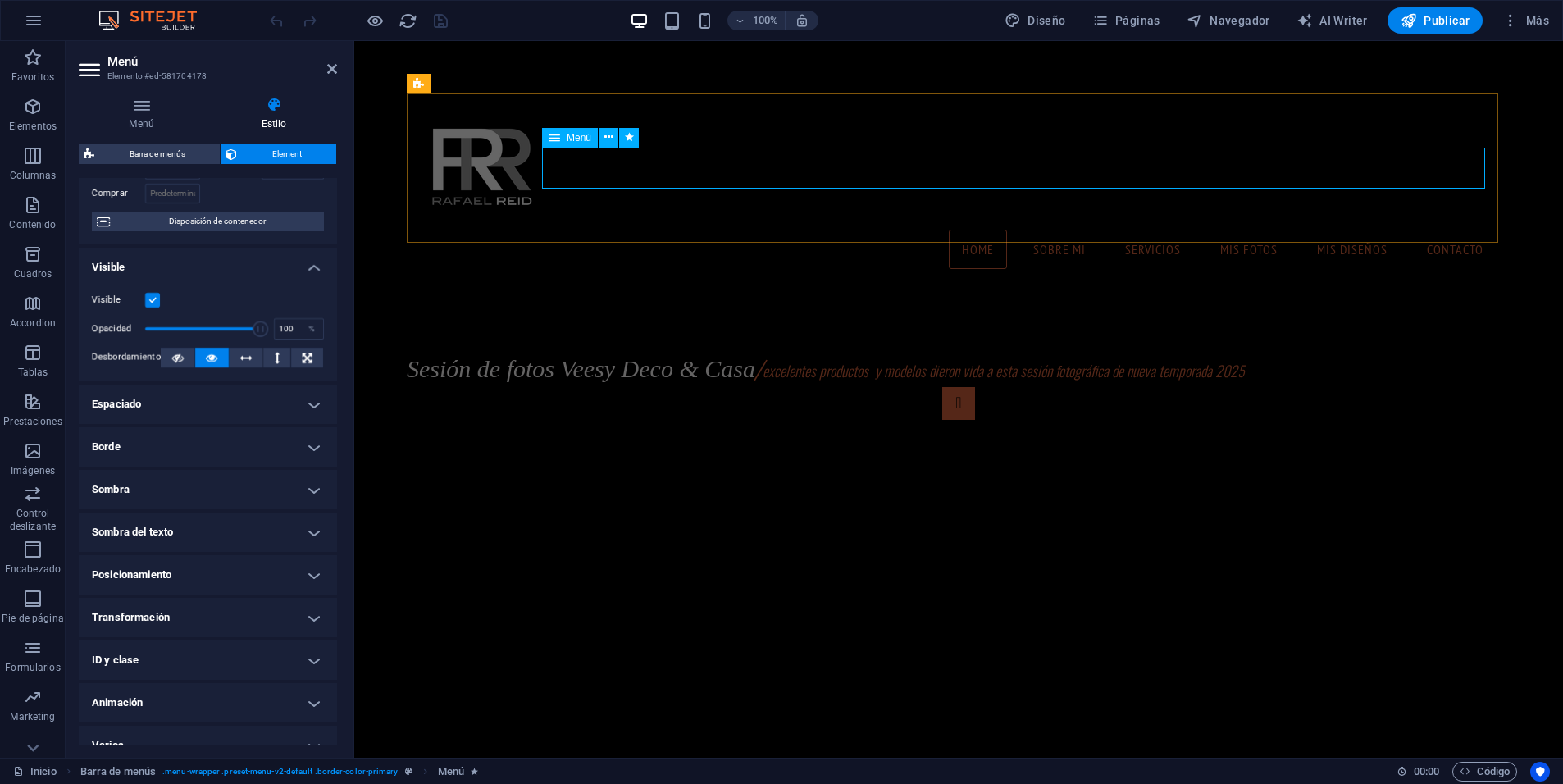
click at [962, 229] on nav "Home Sobre Mi Servicios mis fotos mis diseños Contacto" at bounding box center [959, 250] width 1078 height 41
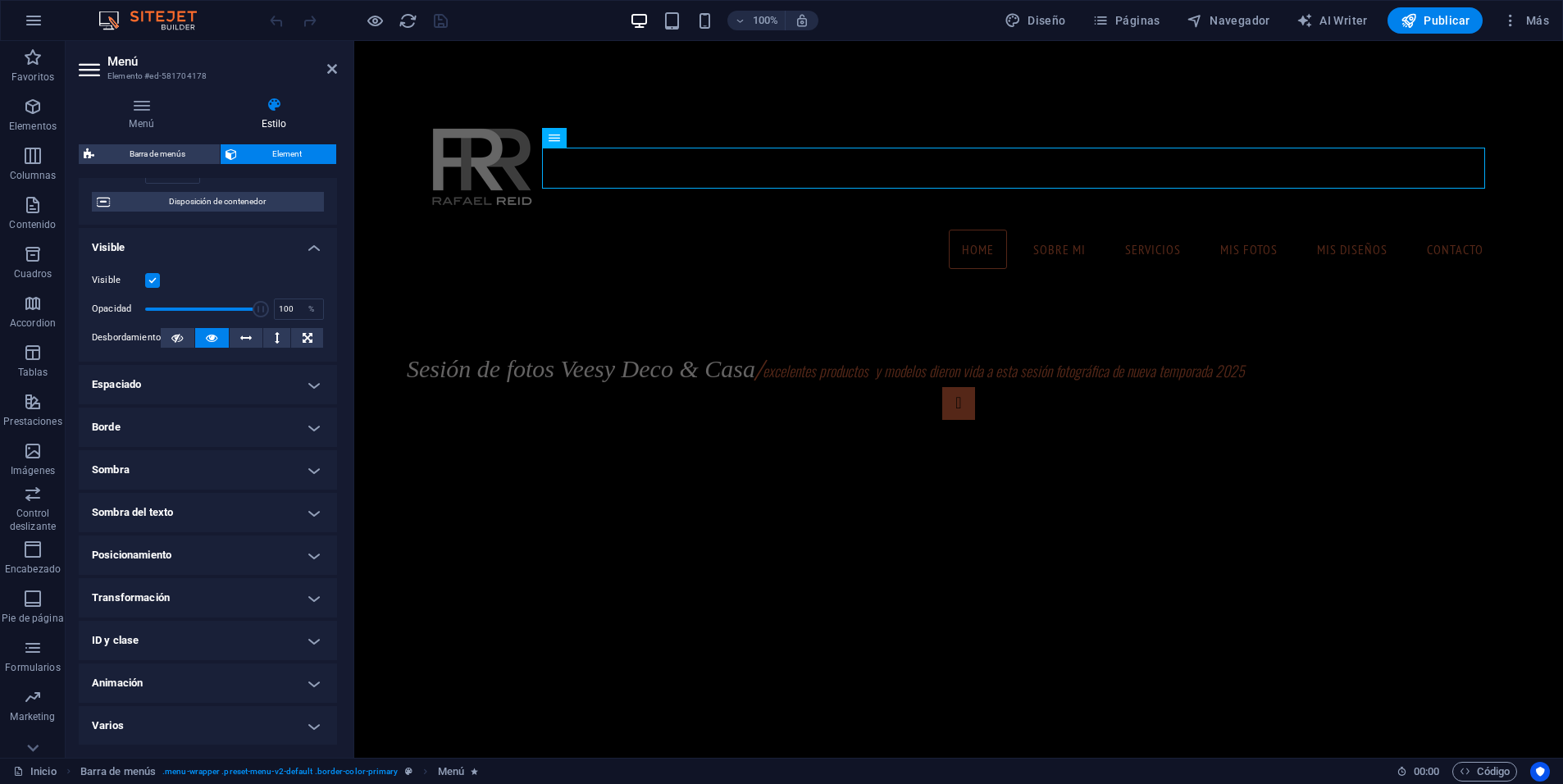
scroll to position [0, 0]
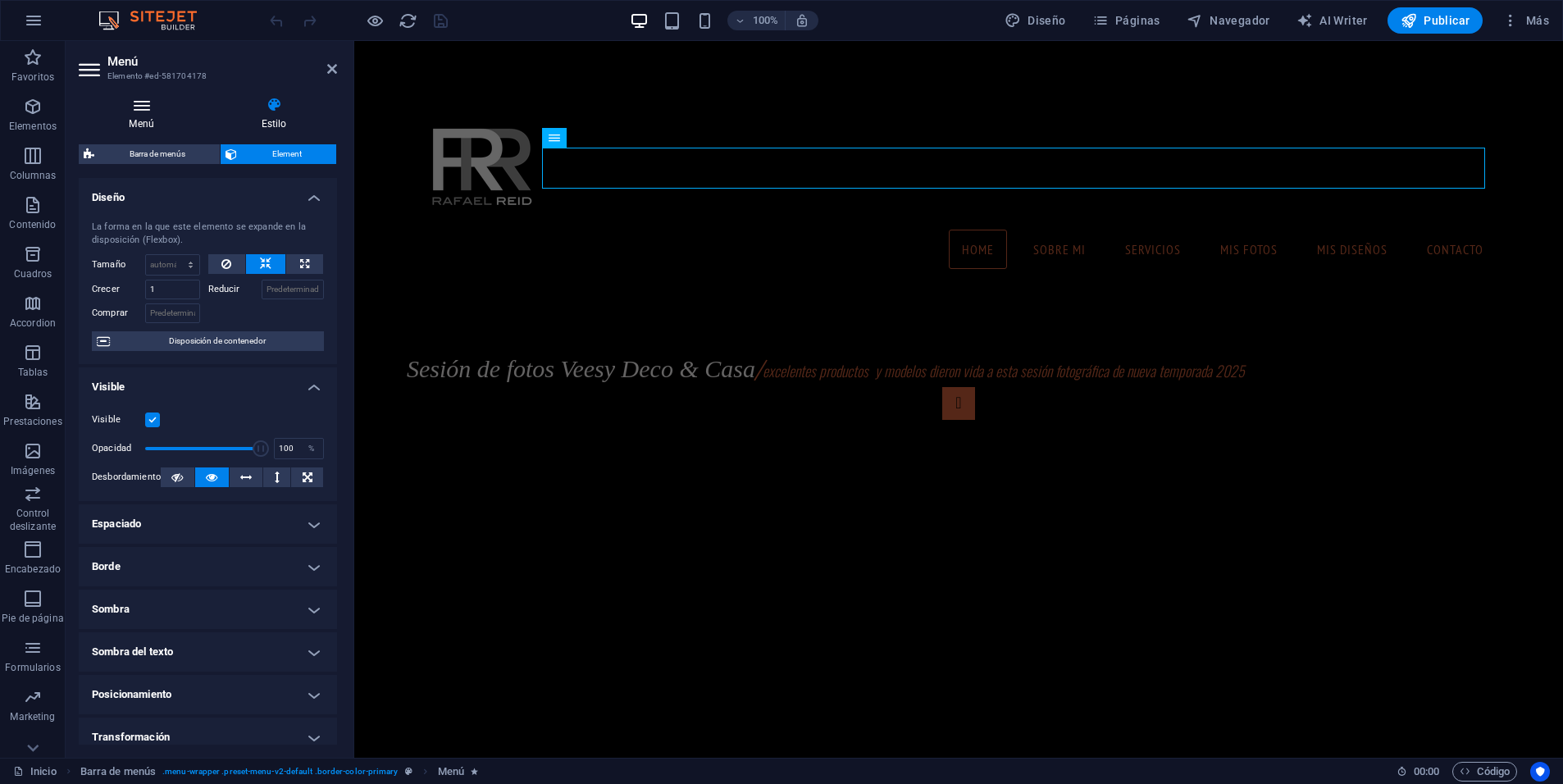
click at [146, 121] on h4 "Menú" at bounding box center [144, 114] width 132 height 34
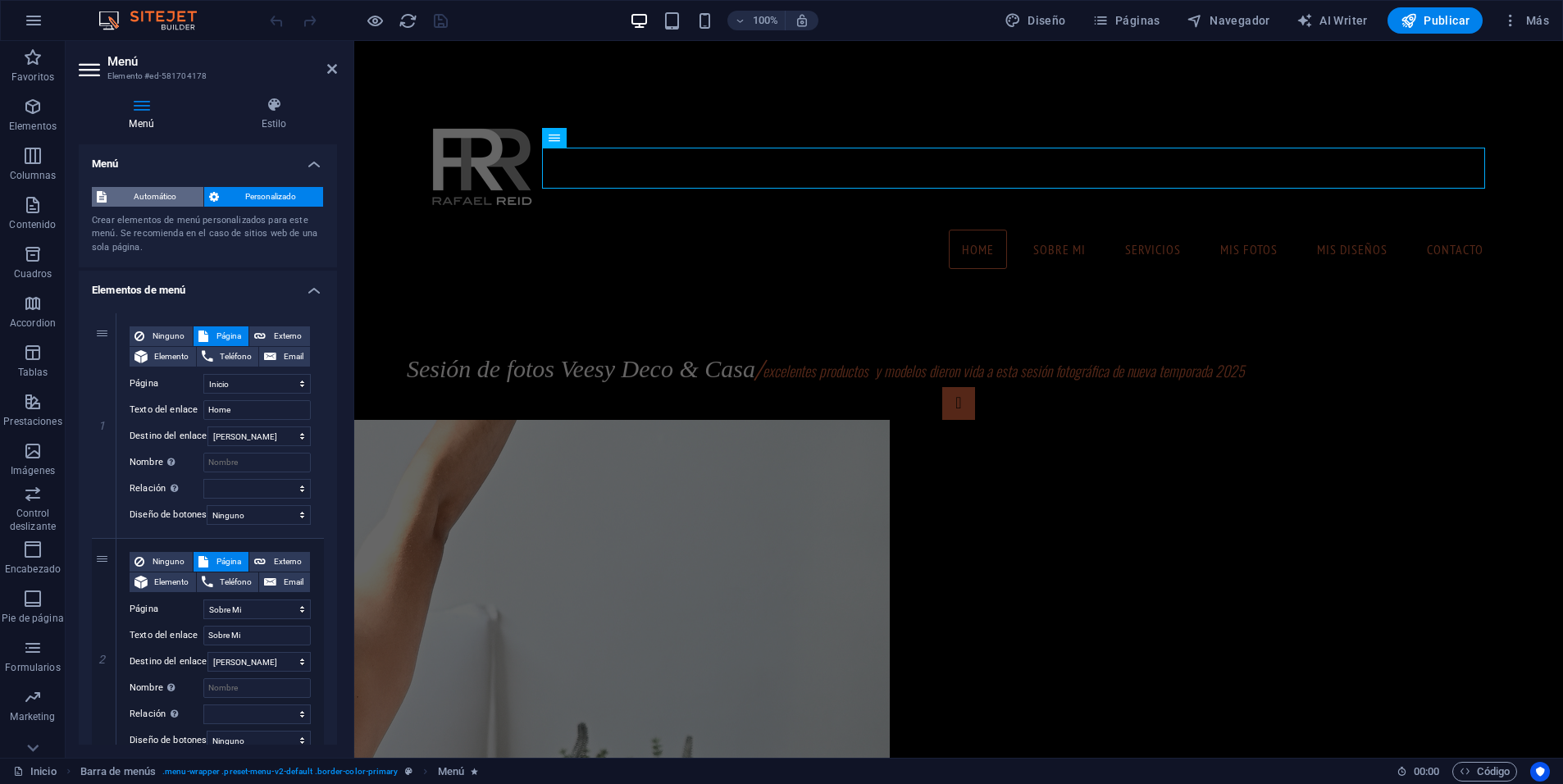
click at [151, 200] on span "Automático" at bounding box center [155, 196] width 87 height 20
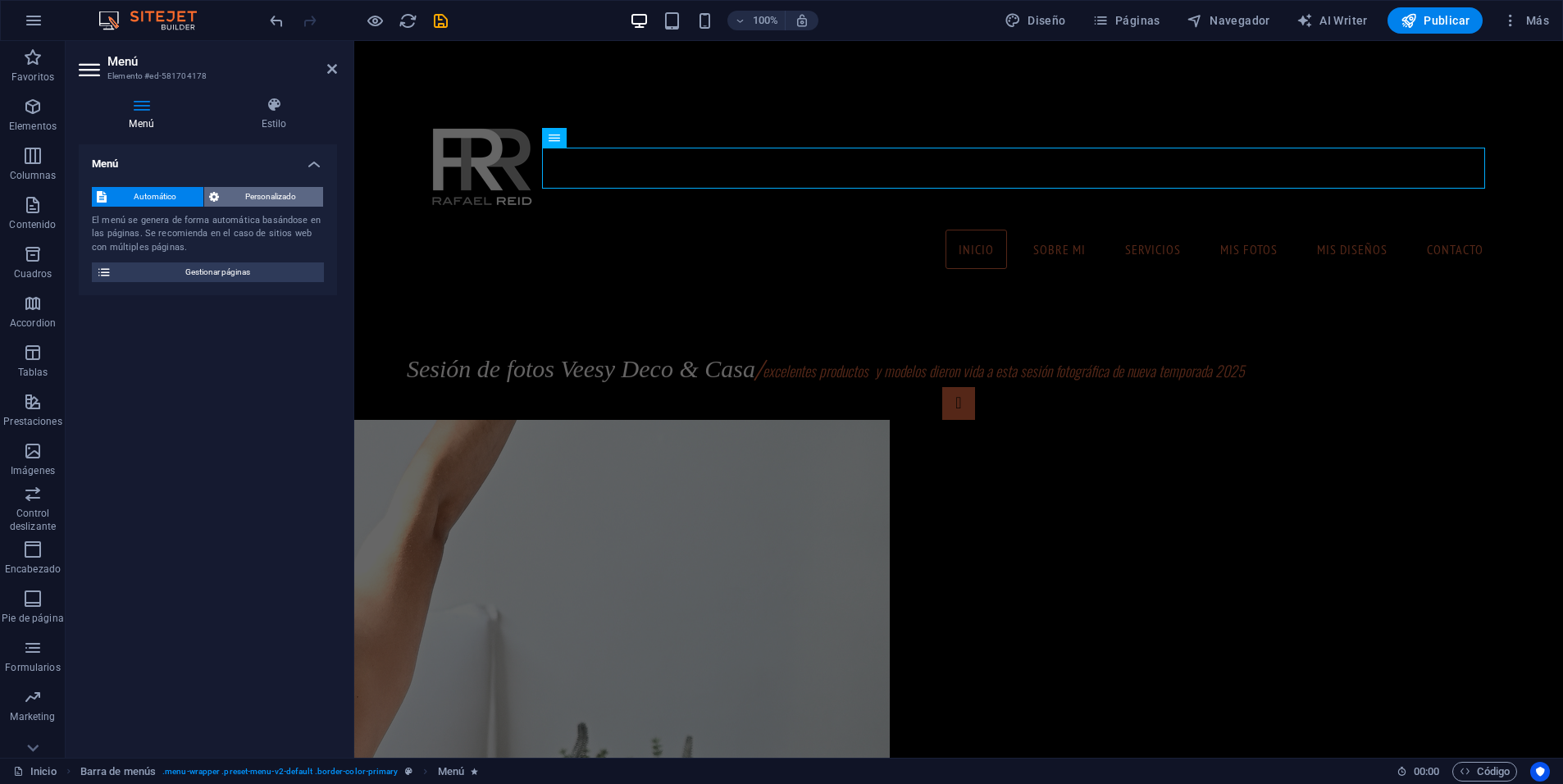
click at [285, 198] on span "Personalizado" at bounding box center [271, 196] width 96 height 20
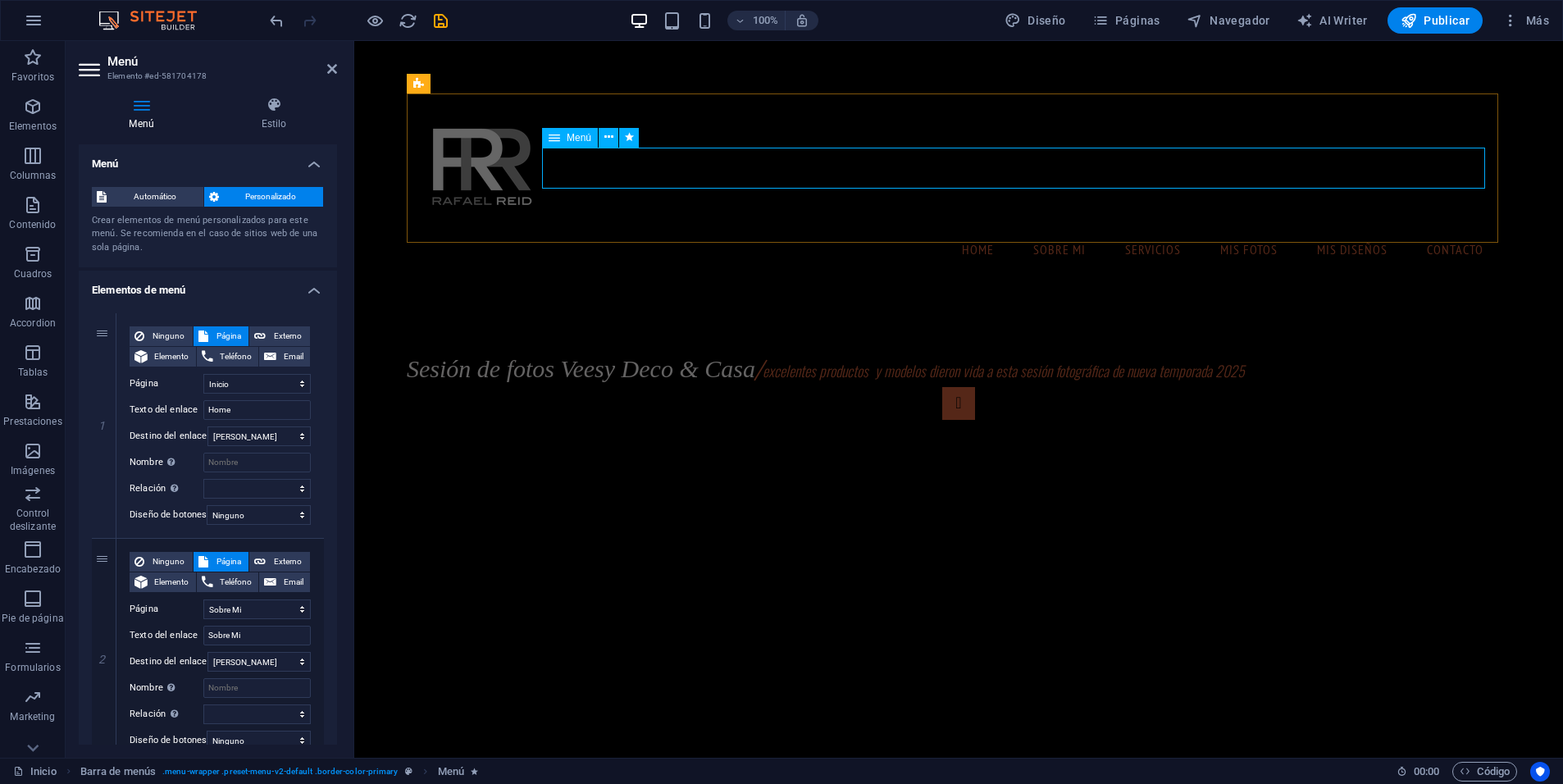
click at [1238, 229] on nav "Home Sobre Mi Servicios mis fotos mis diseños Contacto" at bounding box center [959, 250] width 1078 height 41
click at [606, 138] on icon at bounding box center [609, 138] width 9 height 17
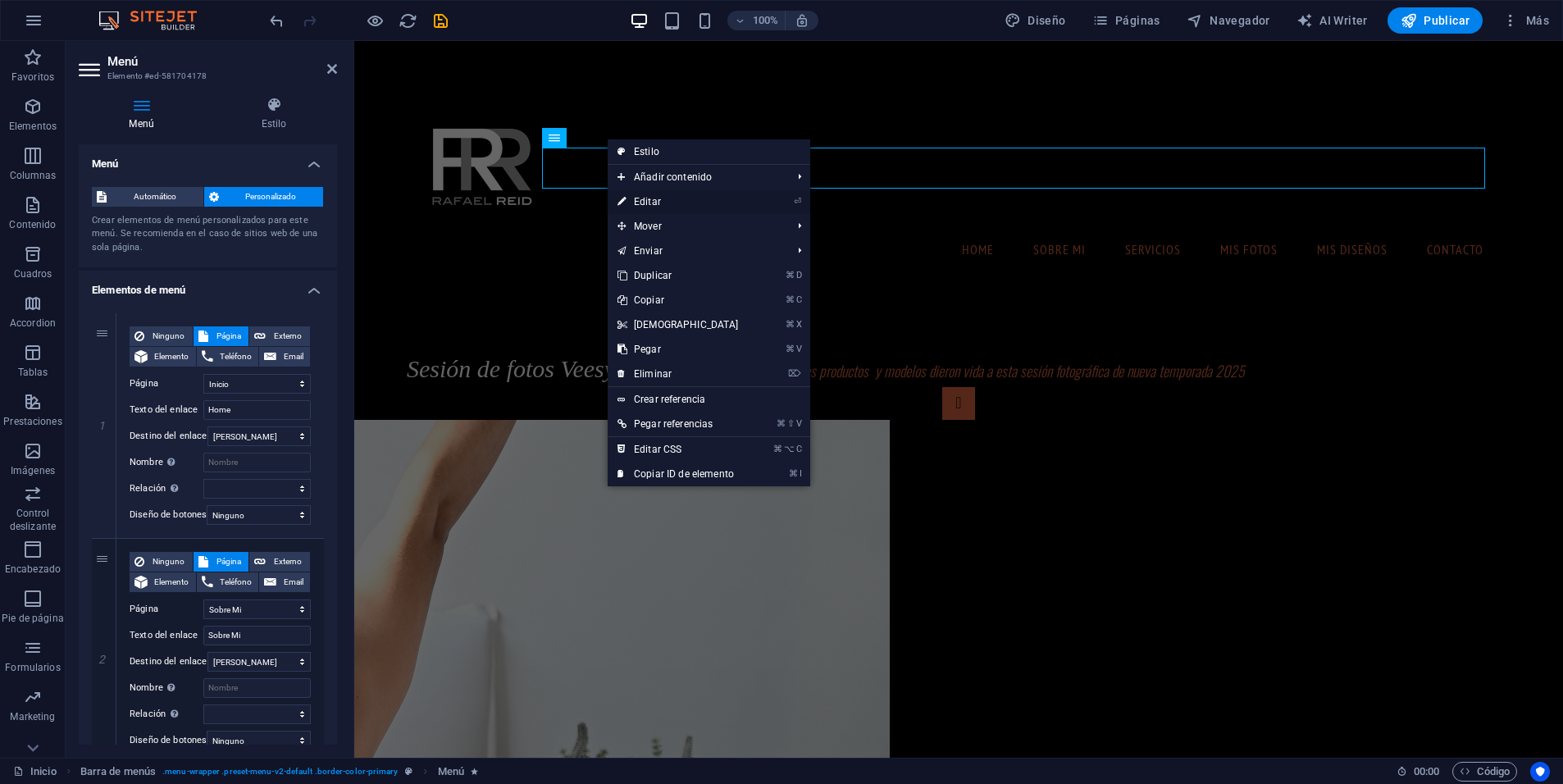
click at [640, 205] on link "⏎ Editar" at bounding box center [678, 201] width 141 height 25
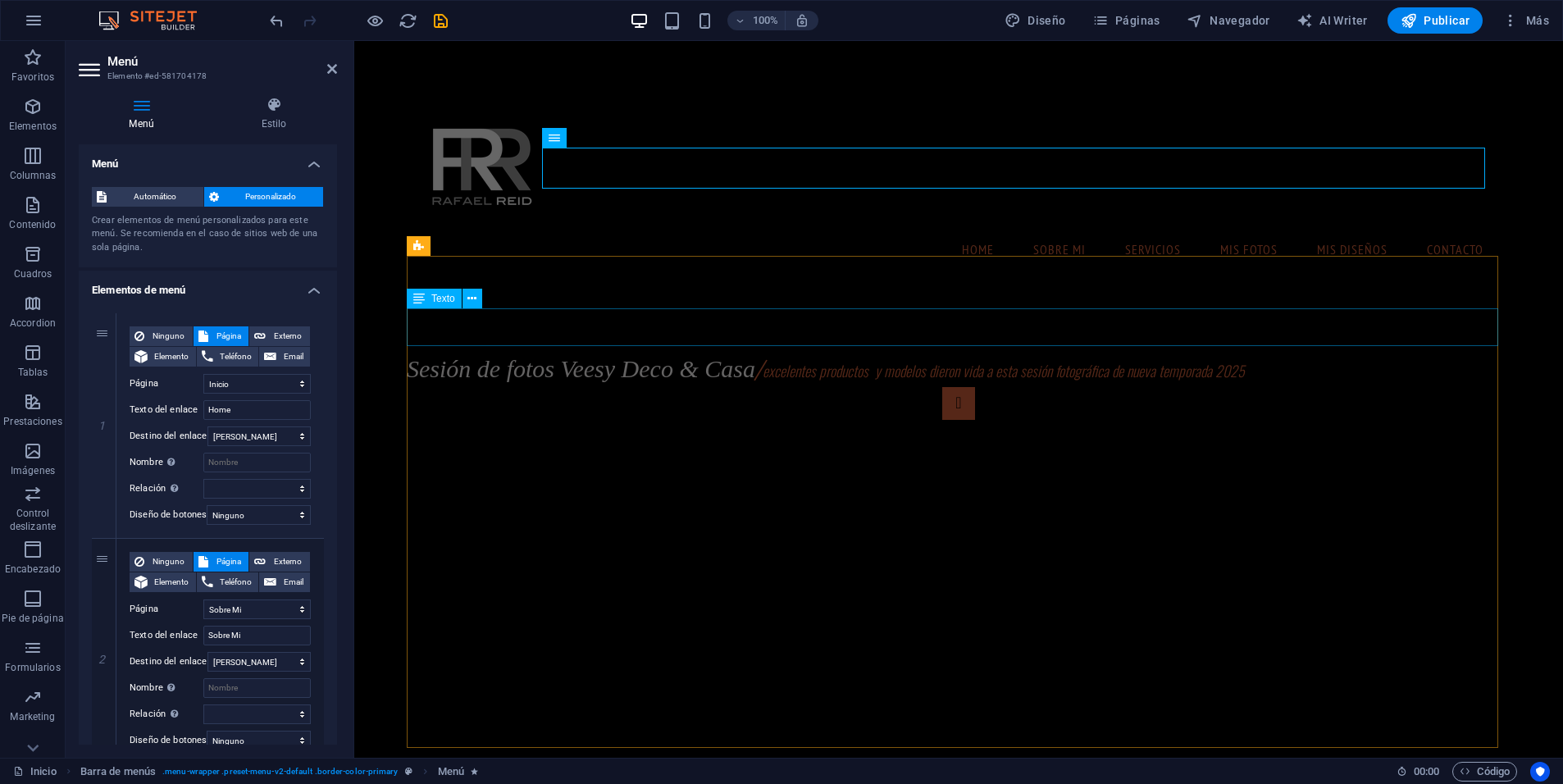
click at [825, 349] on div "Sesión de fotos Veesy Deco & Casa / excelentes productos y modelos dieron vida …" at bounding box center [959, 368] width 1103 height 38
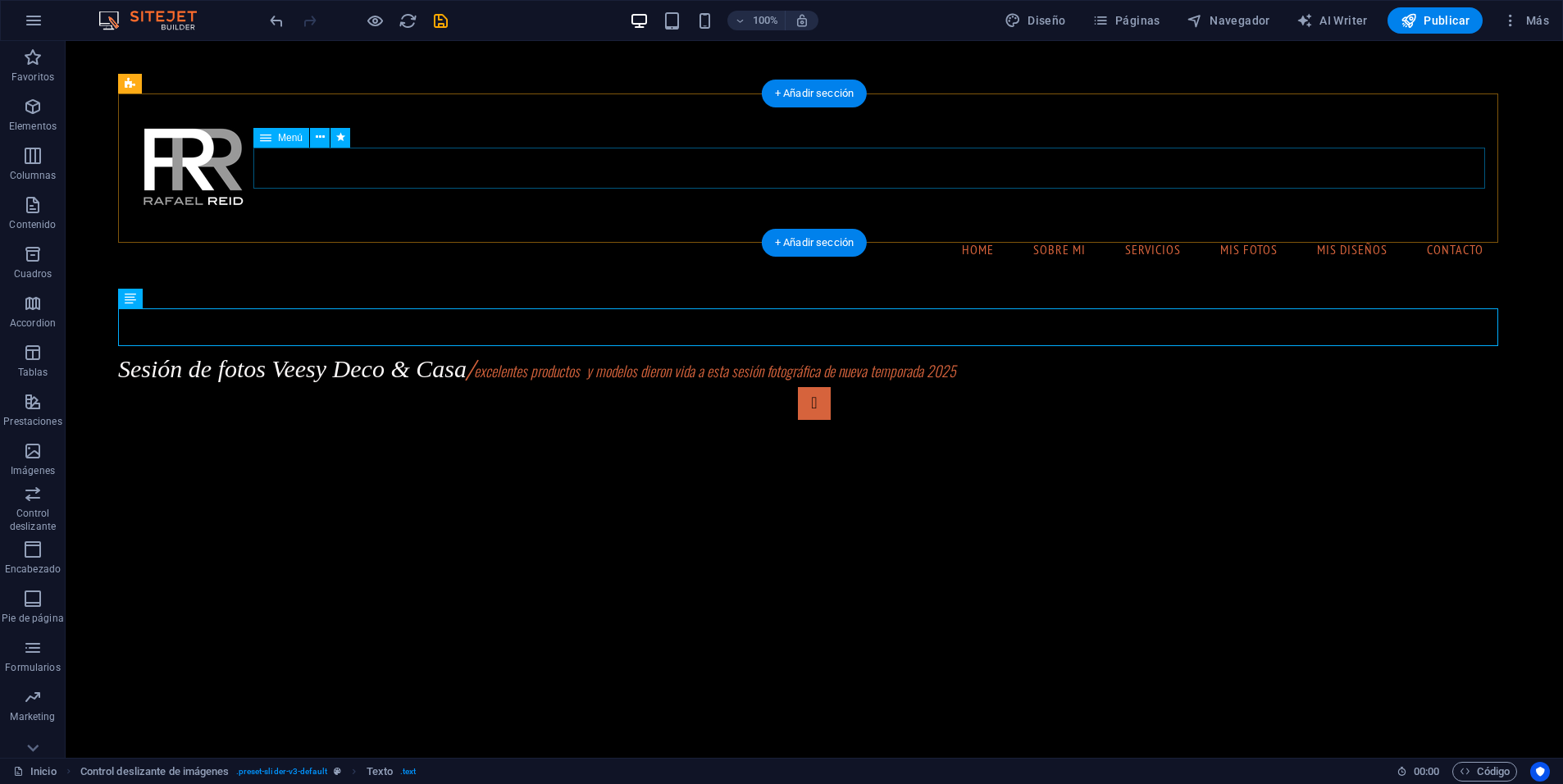
click at [1046, 229] on nav "Home Sobre Mi Servicios mis fotos mis diseños Contacto" at bounding box center [813, 250] width 1366 height 41
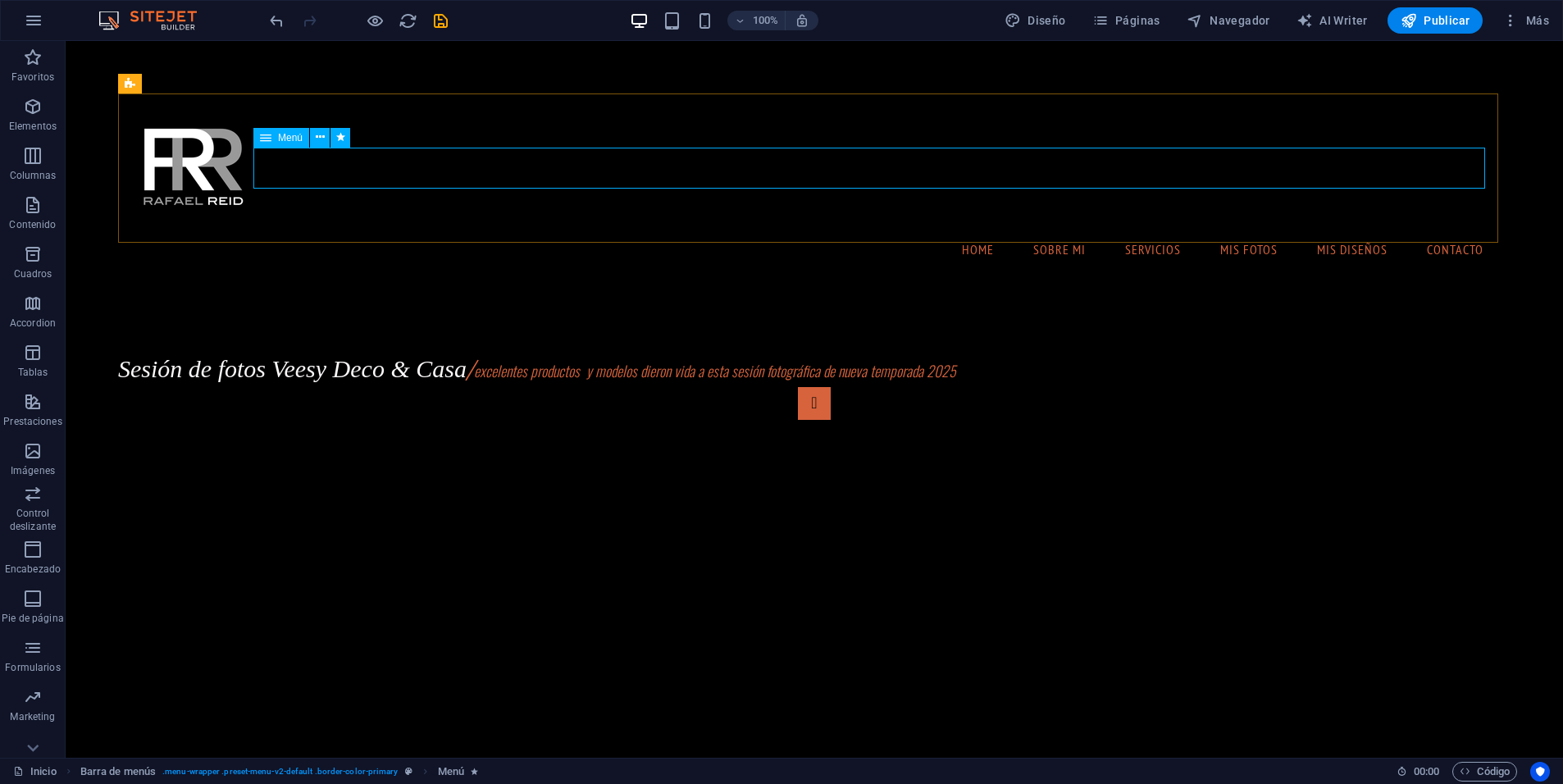
click at [289, 139] on span "Menú" at bounding box center [290, 137] width 25 height 9
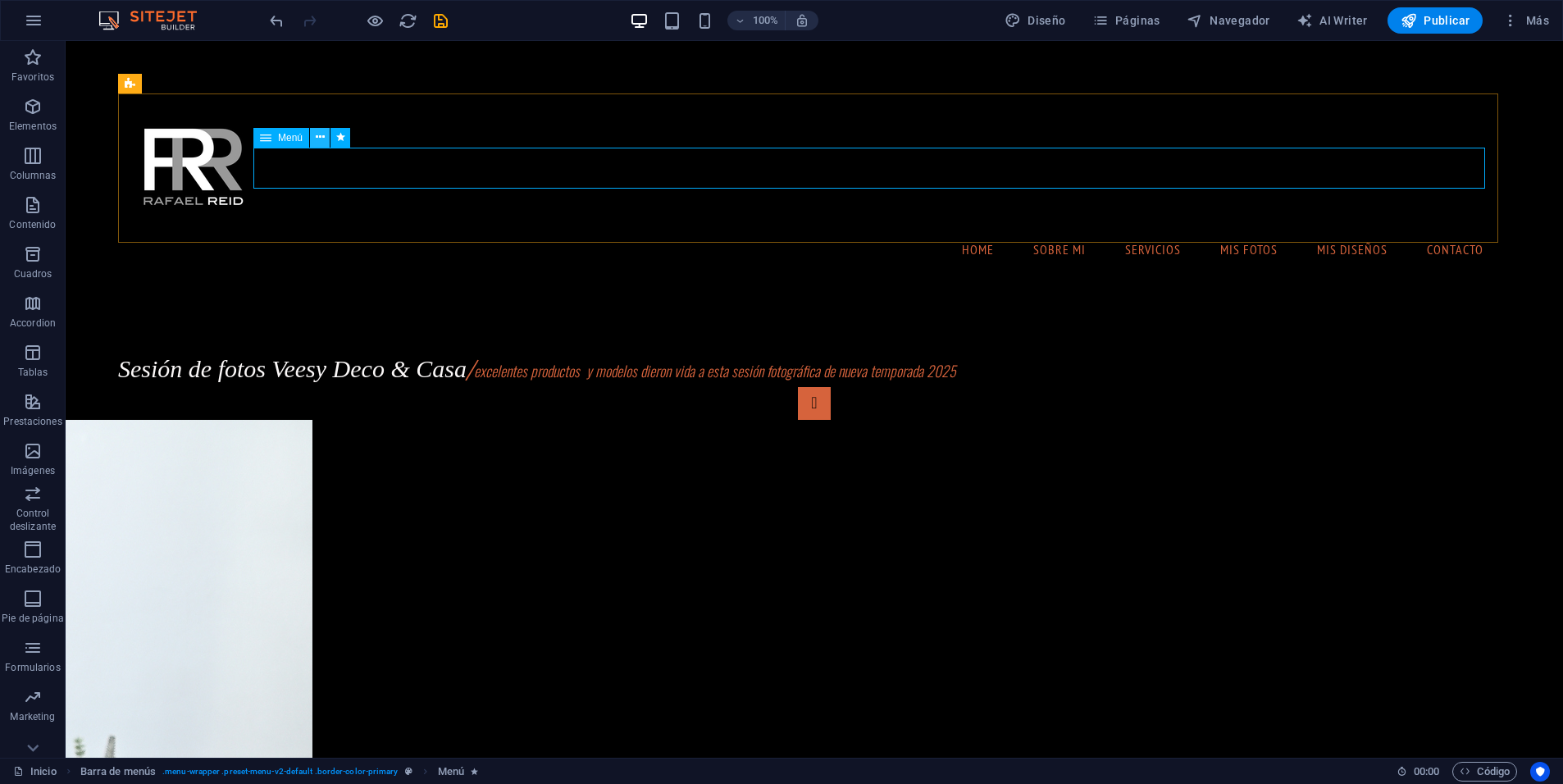
click at [321, 137] on icon at bounding box center [320, 138] width 9 height 17
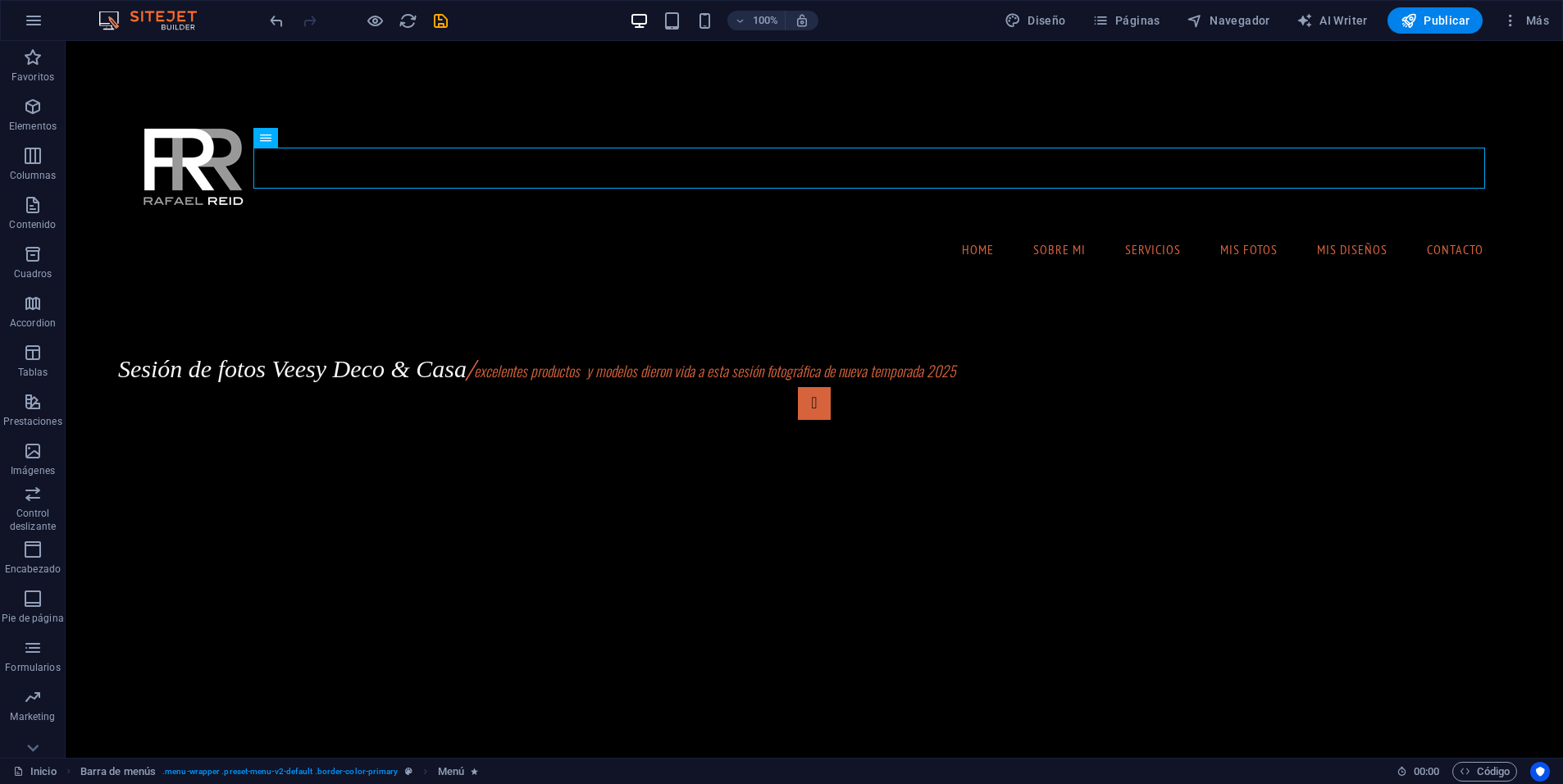
click at [1064, 229] on nav "Home Sobre Mi Servicios mis fotos mis diseños Contacto" at bounding box center [813, 250] width 1366 height 41
click at [1028, 229] on nav "Home Sobre Mi Servicios mis fotos mis diseños Contacto" at bounding box center [813, 250] width 1366 height 41
select select
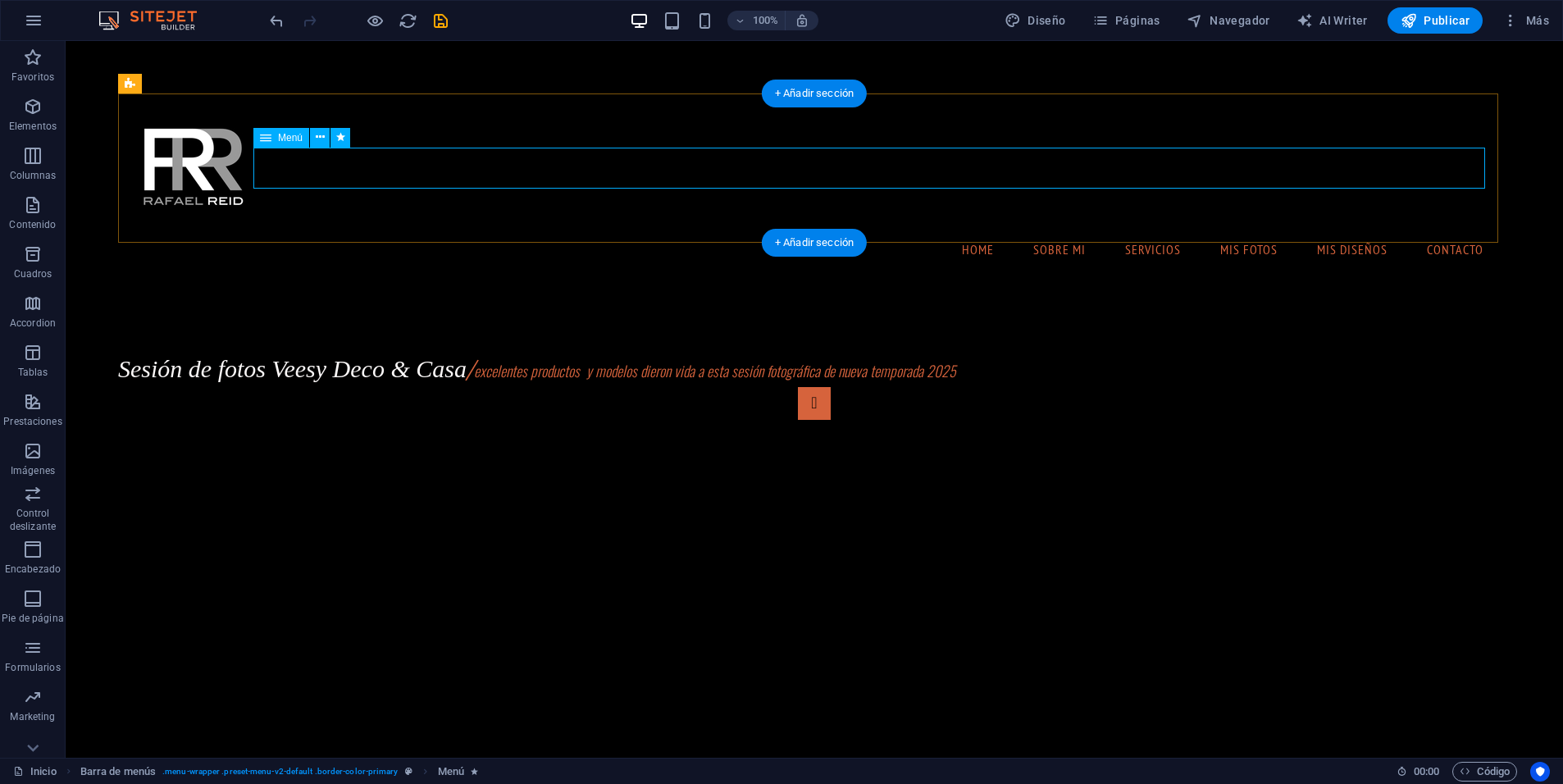
select select "1"
select select
select select "2"
select select
select select "3"
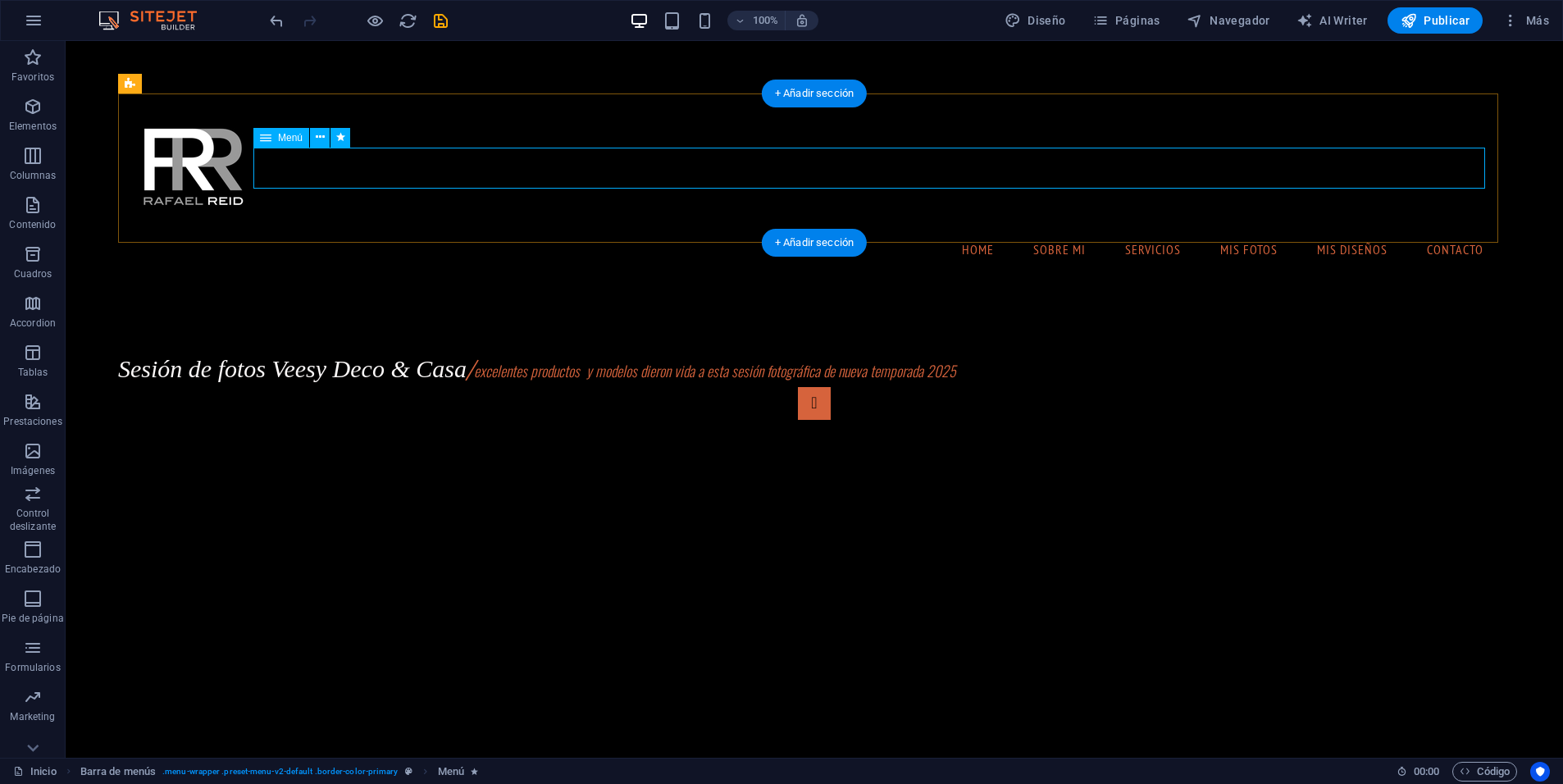
select select
select select "4"
select select
select select "5"
select select
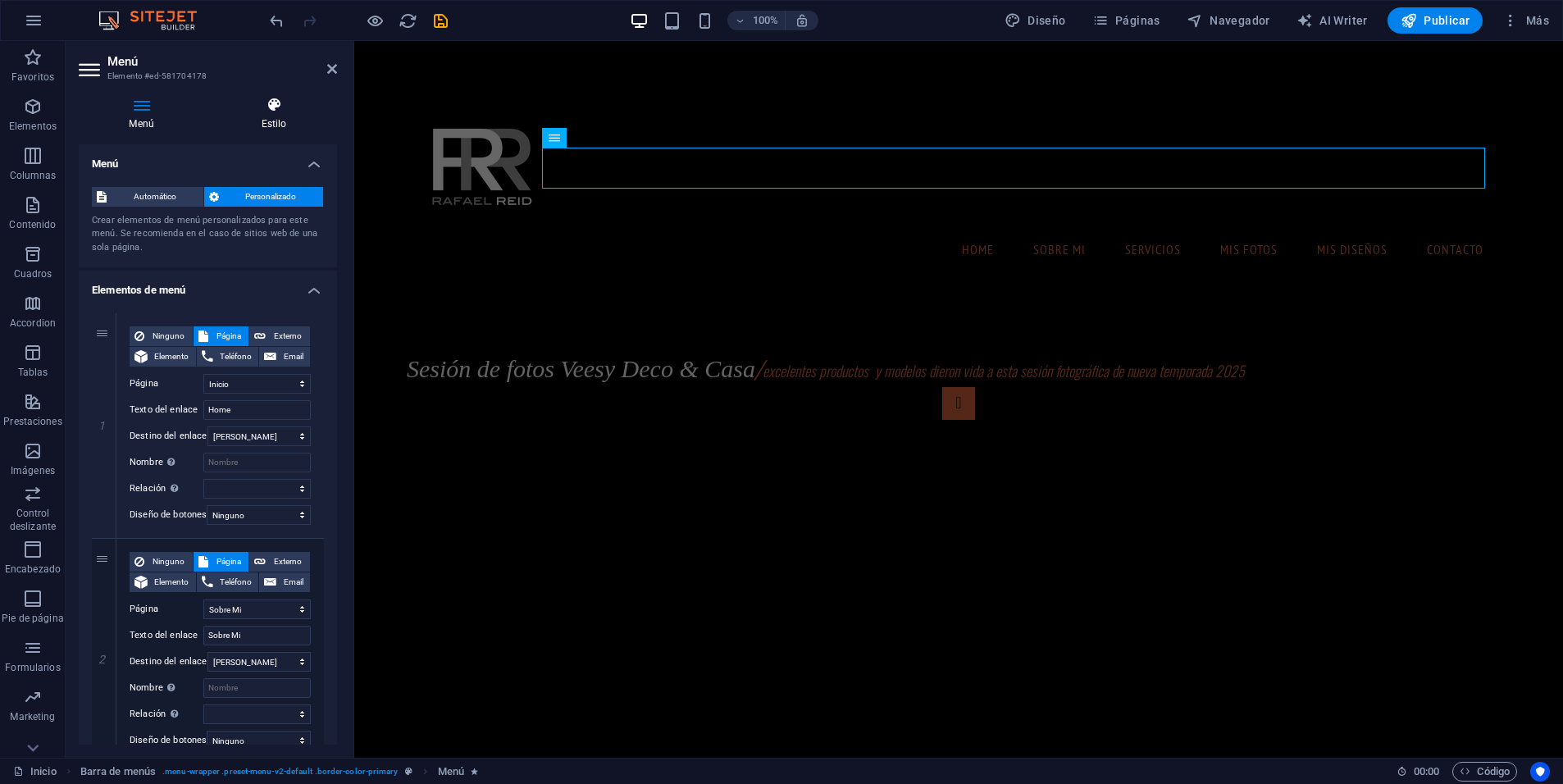
click at [259, 104] on icon at bounding box center [274, 104] width 127 height 16
